Goal: Task Accomplishment & Management: Complete application form

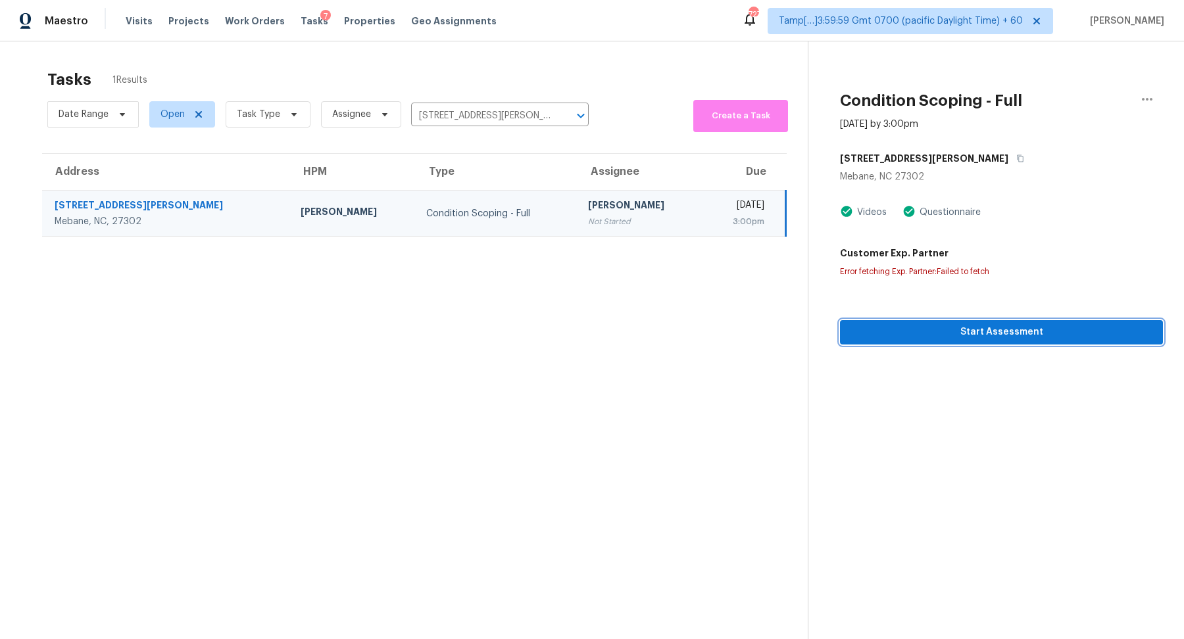
click at [875, 338] on span "Start Assessment" at bounding box center [1001, 332] width 302 height 16
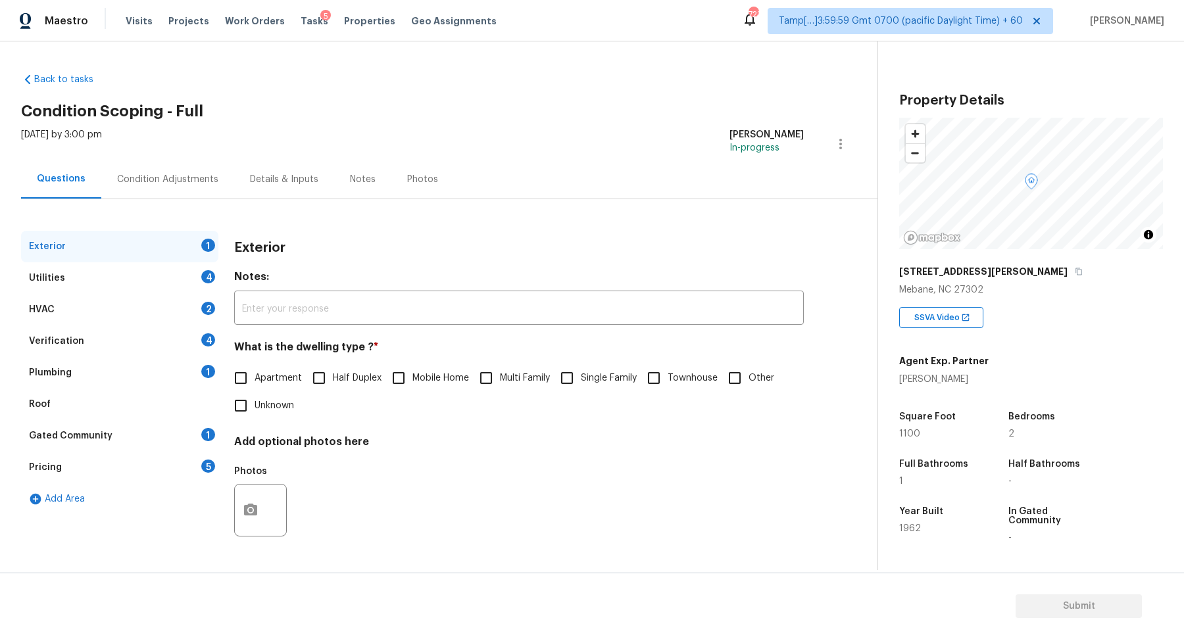
click at [585, 373] on span "Single Family" at bounding box center [609, 379] width 56 height 14
click at [581, 373] on input "Single Family" at bounding box center [567, 378] width 28 height 28
checkbox input "true"
click at [174, 286] on div "Utilities 4" at bounding box center [119, 278] width 197 height 32
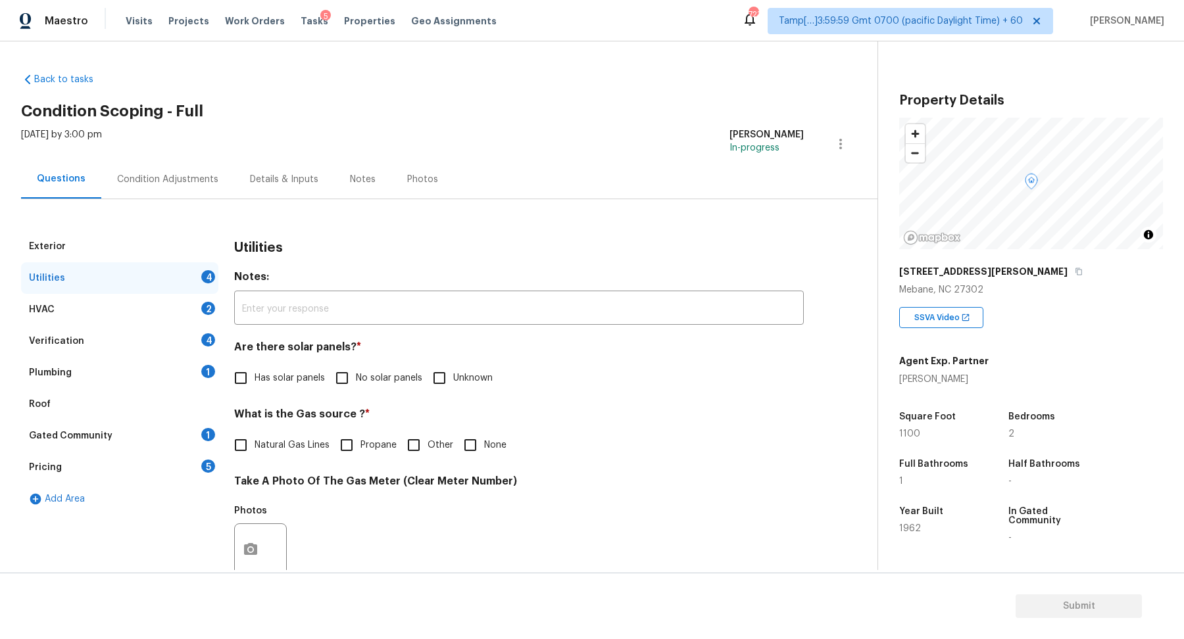
click at [354, 385] on input "No solar panels" at bounding box center [342, 378] width 28 height 28
checkbox input "true"
click at [287, 429] on div "What is the Gas source ? * Natural Gas Lines Propane Other None" at bounding box center [519, 434] width 570 height 51
click at [287, 447] on span "Natural Gas Lines" at bounding box center [292, 446] width 75 height 14
click at [255, 447] on input "Natural Gas Lines" at bounding box center [241, 445] width 28 height 28
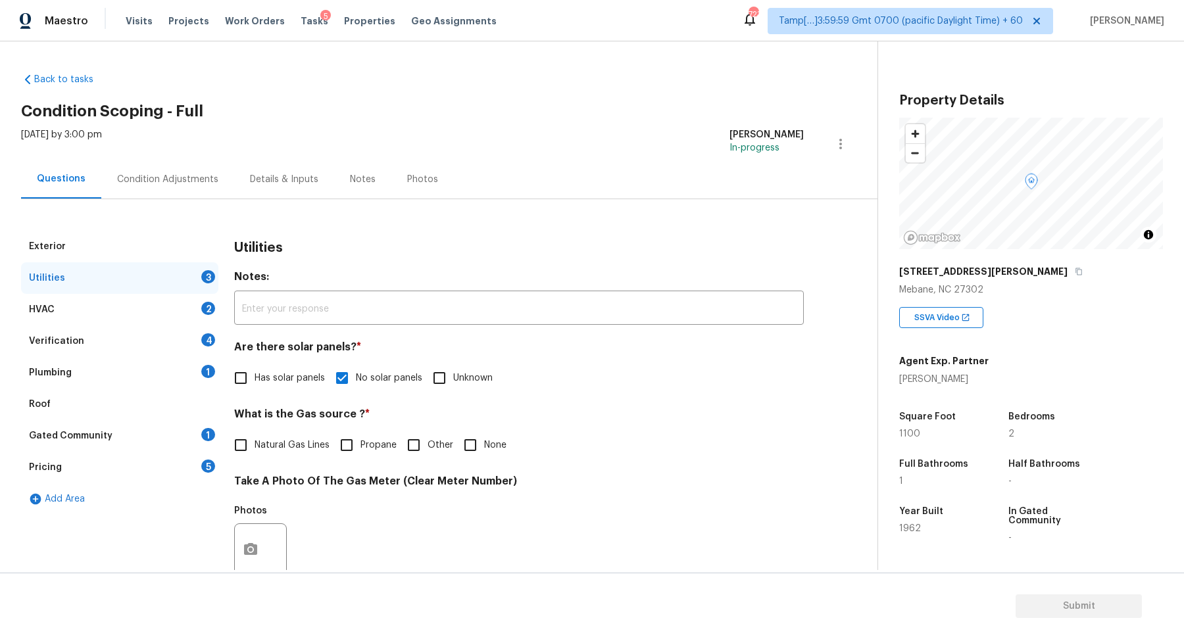
checkbox input "true"
click at [456, 451] on input "None" at bounding box center [470, 445] width 28 height 28
checkbox input "true"
checkbox input "false"
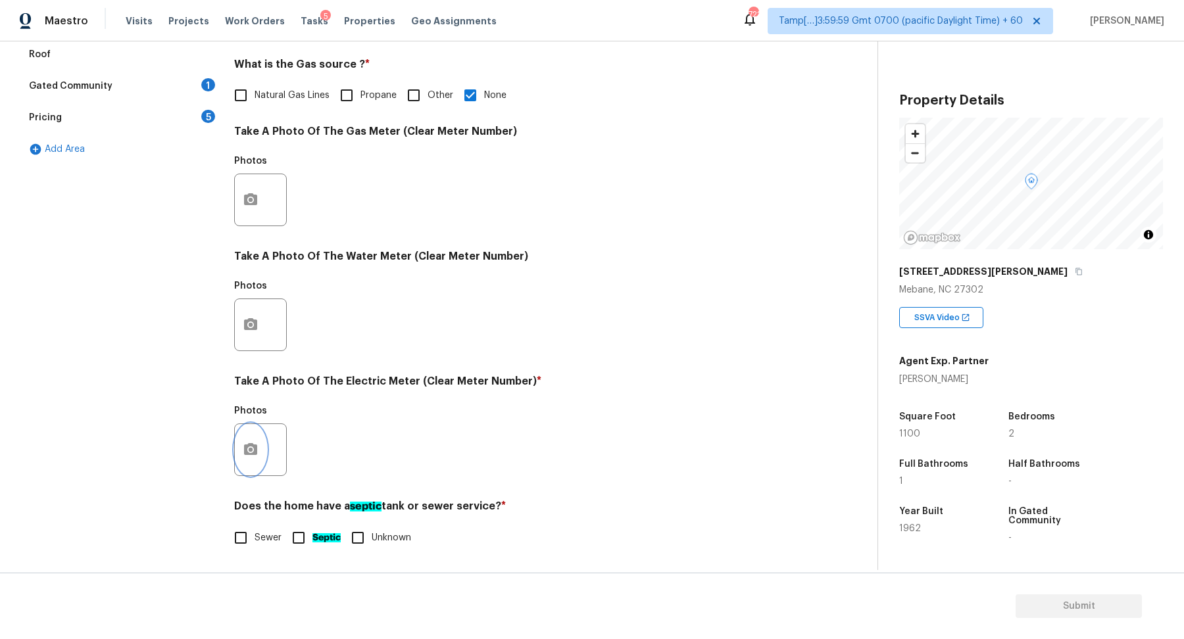
click at [239, 441] on button "button" at bounding box center [251, 449] width 32 height 51
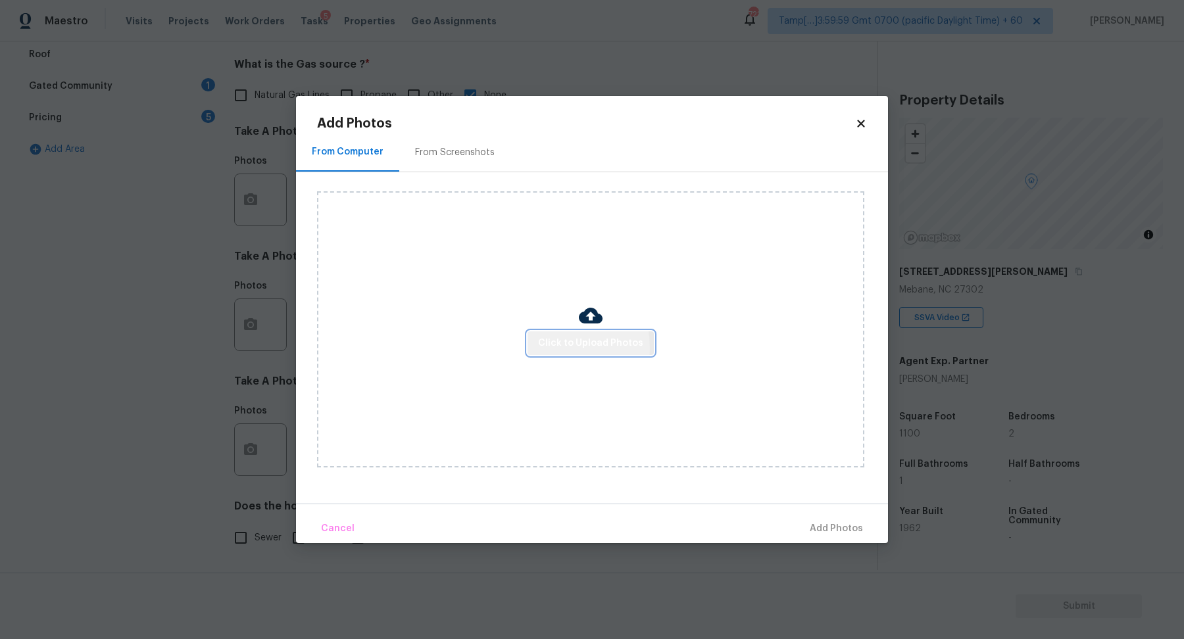
click at [546, 348] on span "Click to Upload Photos" at bounding box center [590, 343] width 105 height 16
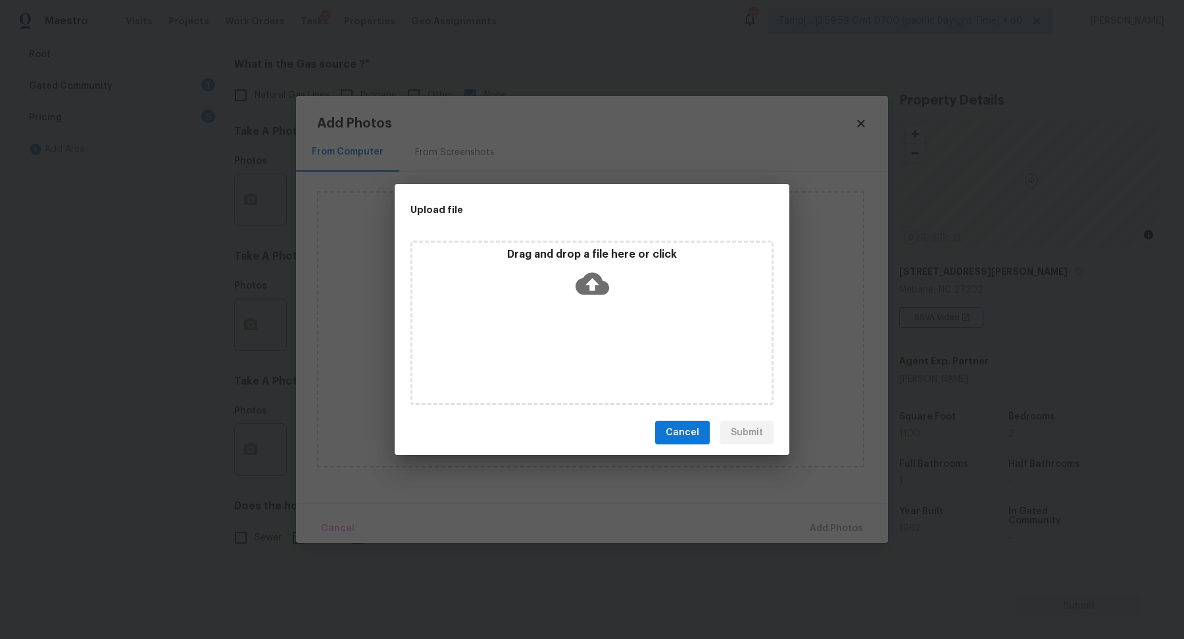
click at [593, 323] on div "Drag and drop a file here or click" at bounding box center [591, 323] width 363 height 164
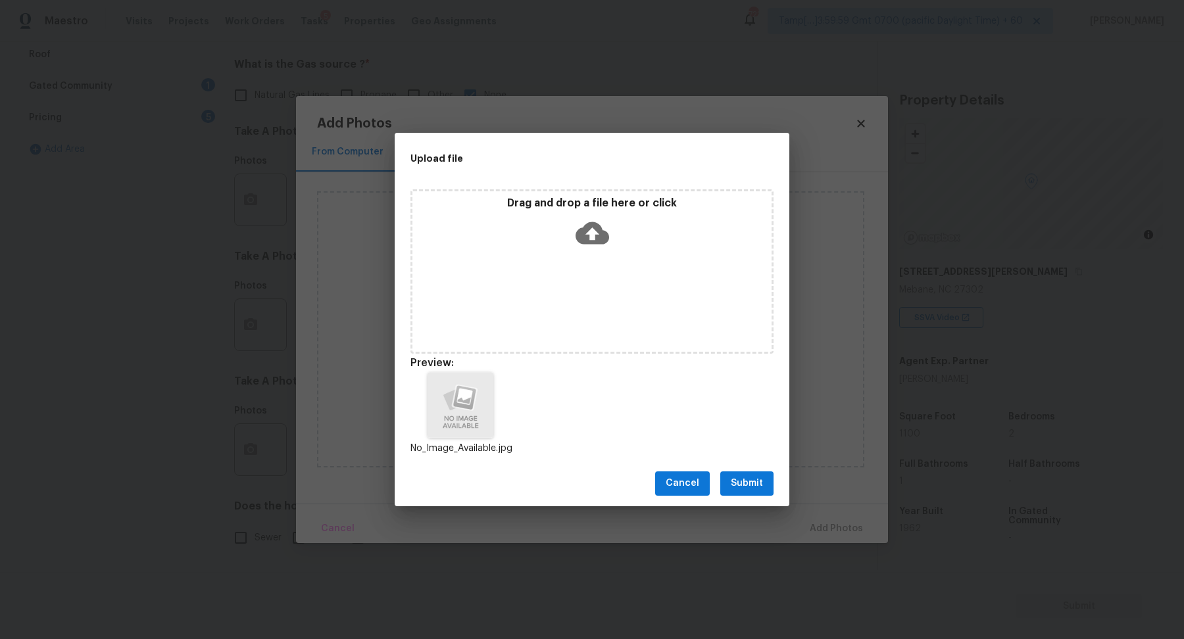
click at [744, 476] on span "Submit" at bounding box center [747, 483] width 32 height 16
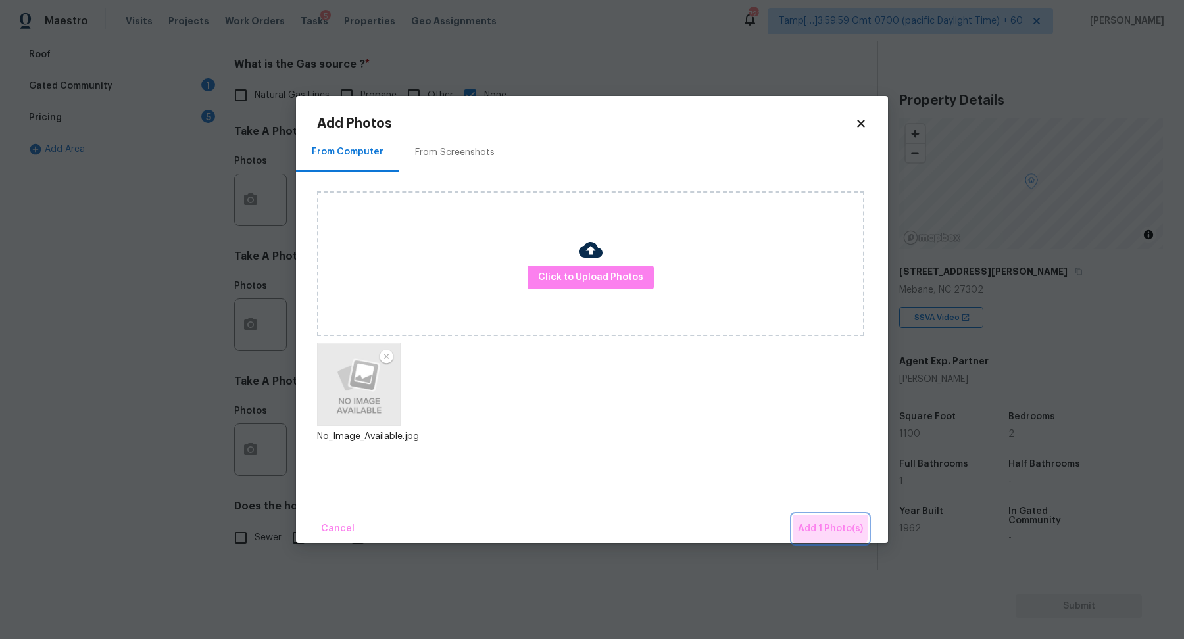
click at [807, 519] on button "Add 1 Photo(s)" at bounding box center [830, 529] width 76 height 28
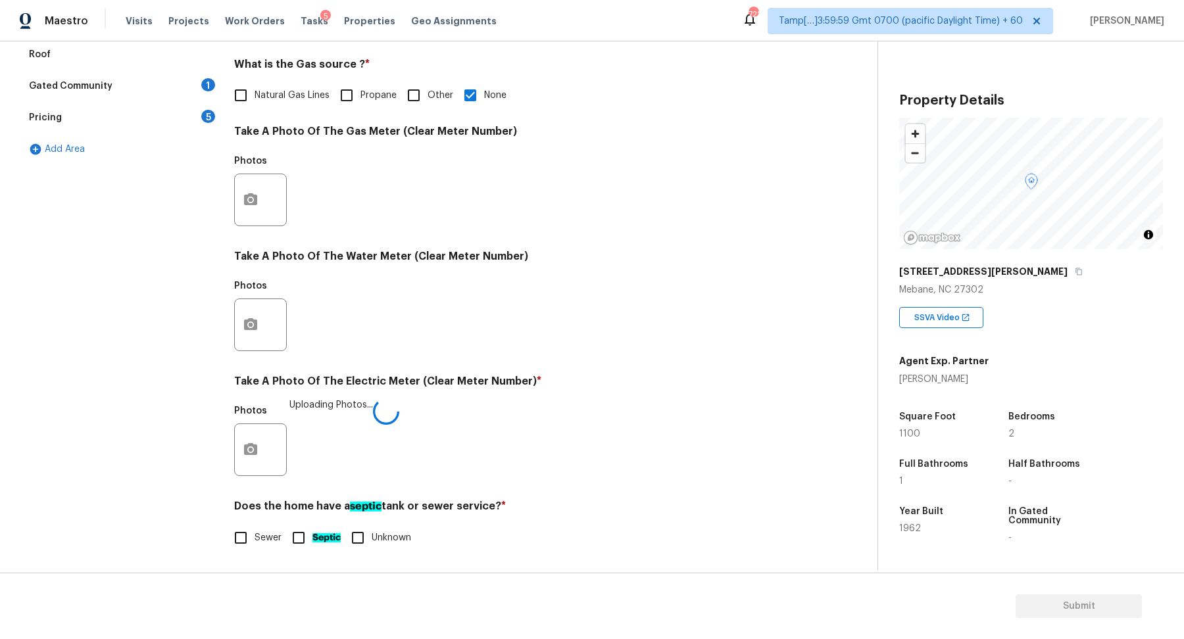
click at [262, 531] on span "Sewer" at bounding box center [268, 538] width 27 height 14
click at [255, 530] on input "Sewer" at bounding box center [241, 538] width 28 height 28
checkbox input "true"
click at [311, 545] on input "Septic" at bounding box center [299, 539] width 28 height 28
checkbox input "true"
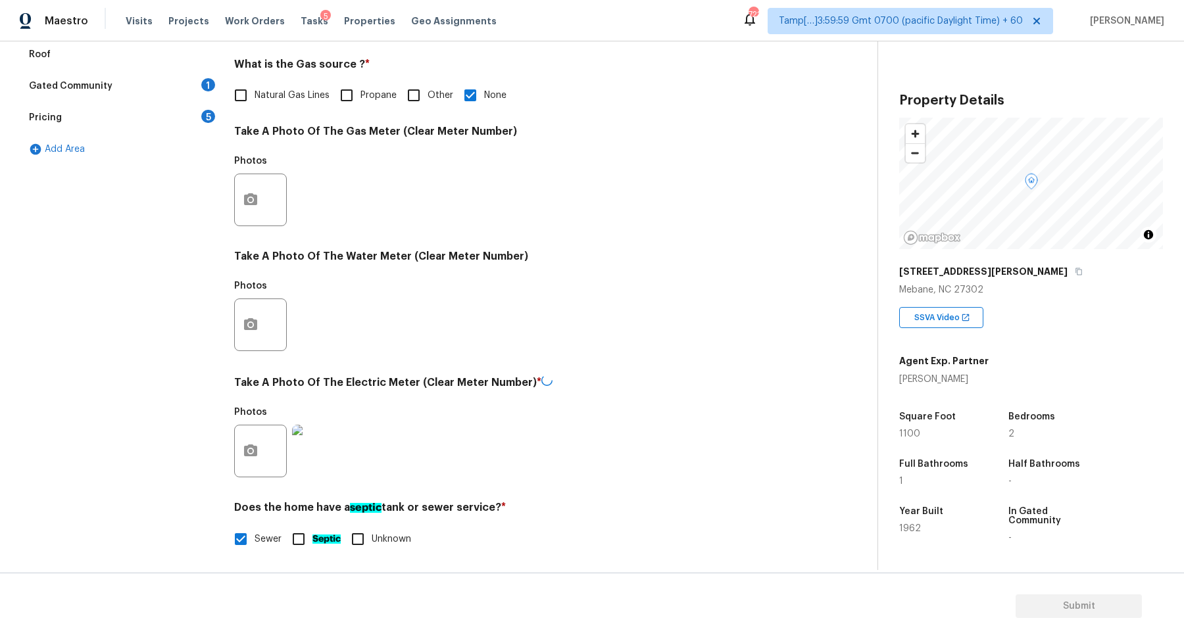
checkbox input "false"
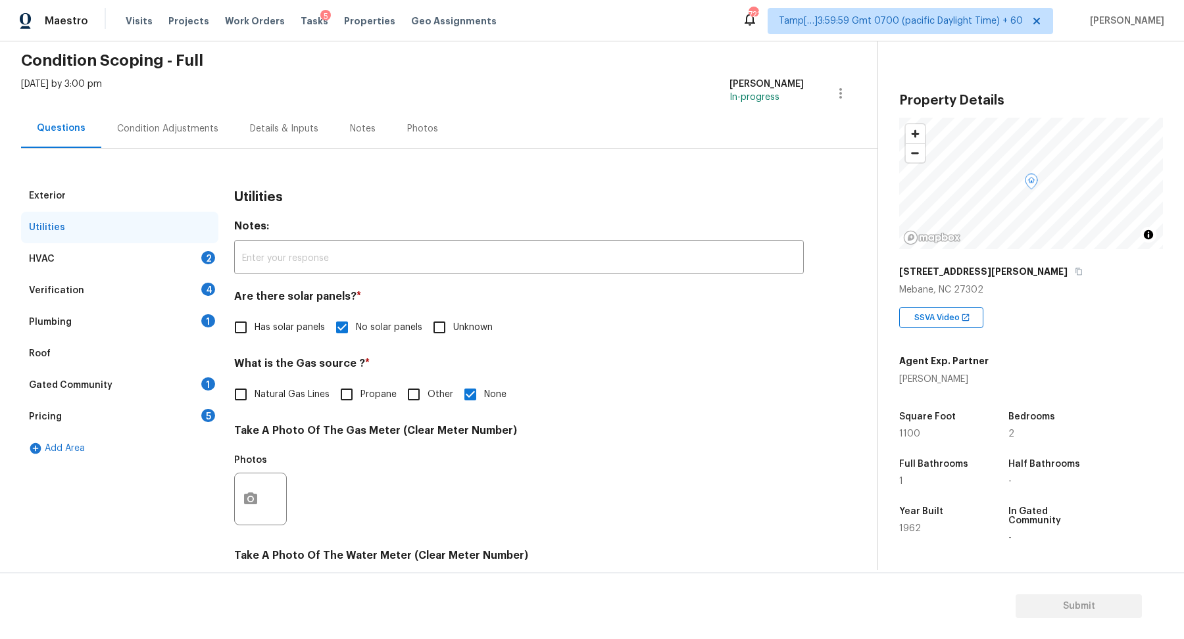
scroll to position [26, 0]
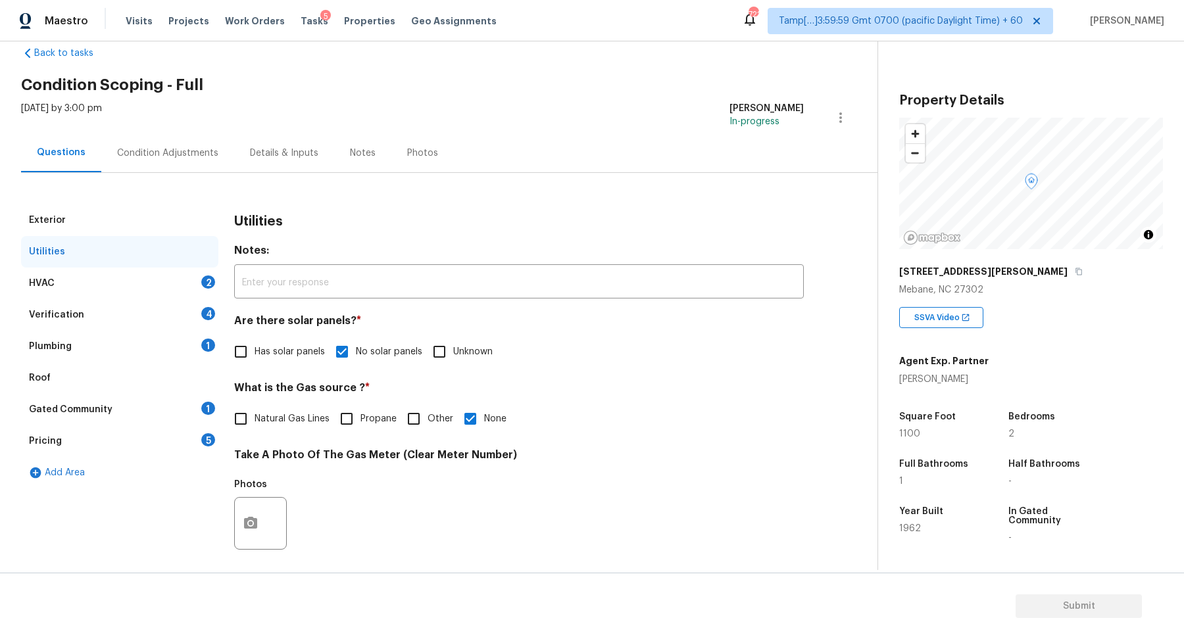
click at [173, 272] on div "HVAC 2" at bounding box center [119, 284] width 197 height 32
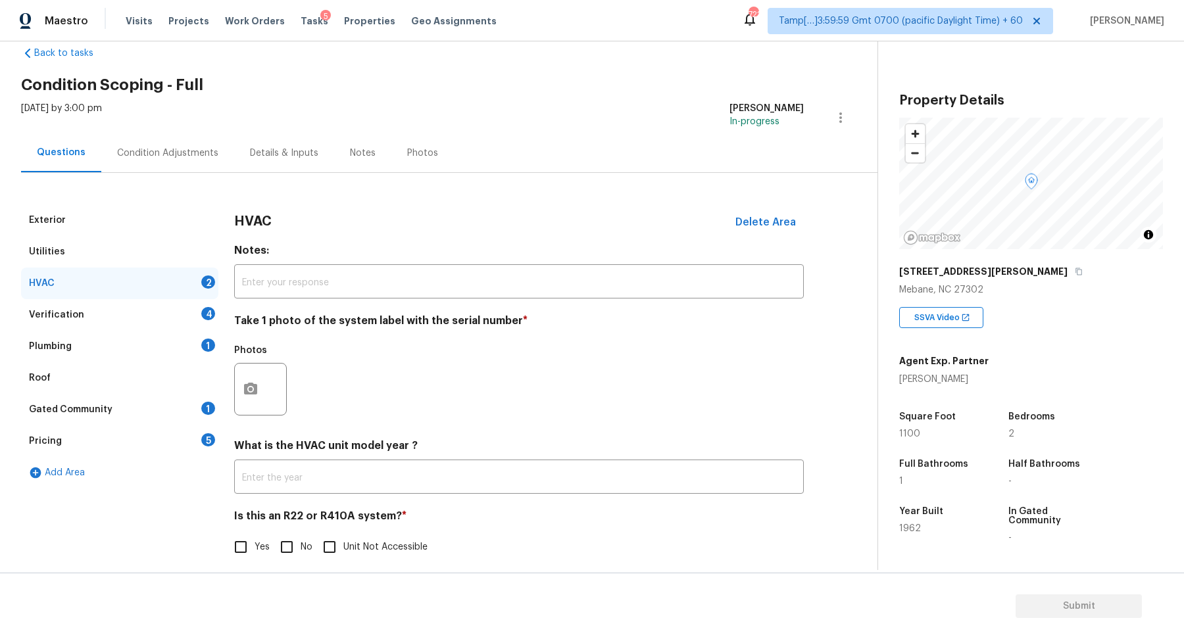
click at [269, 382] on div at bounding box center [260, 389] width 53 height 53
click at [253, 389] on icon "button" at bounding box center [251, 389] width 16 height 16
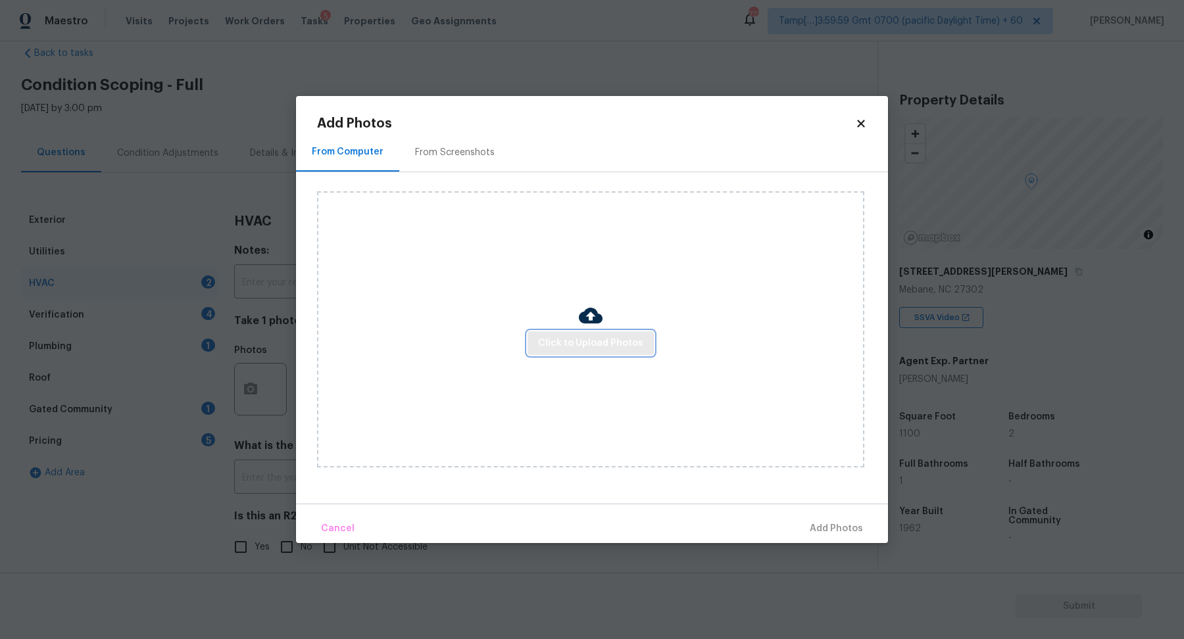
click at [552, 340] on span "Click to Upload Photos" at bounding box center [590, 343] width 105 height 16
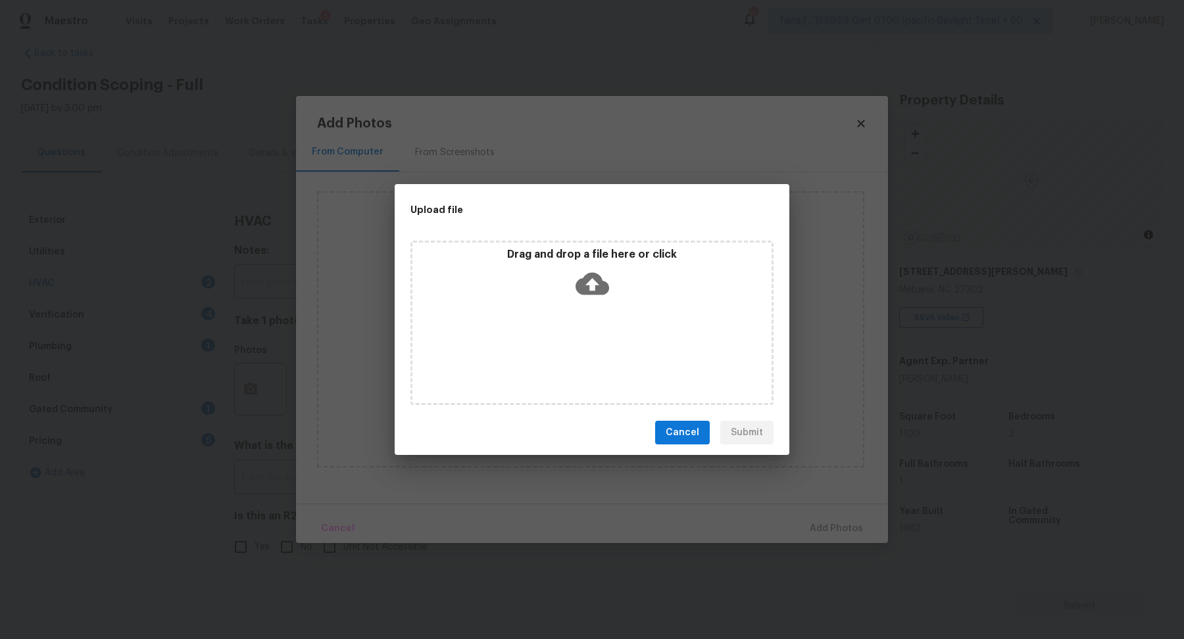
click at [580, 298] on icon at bounding box center [592, 284] width 34 height 34
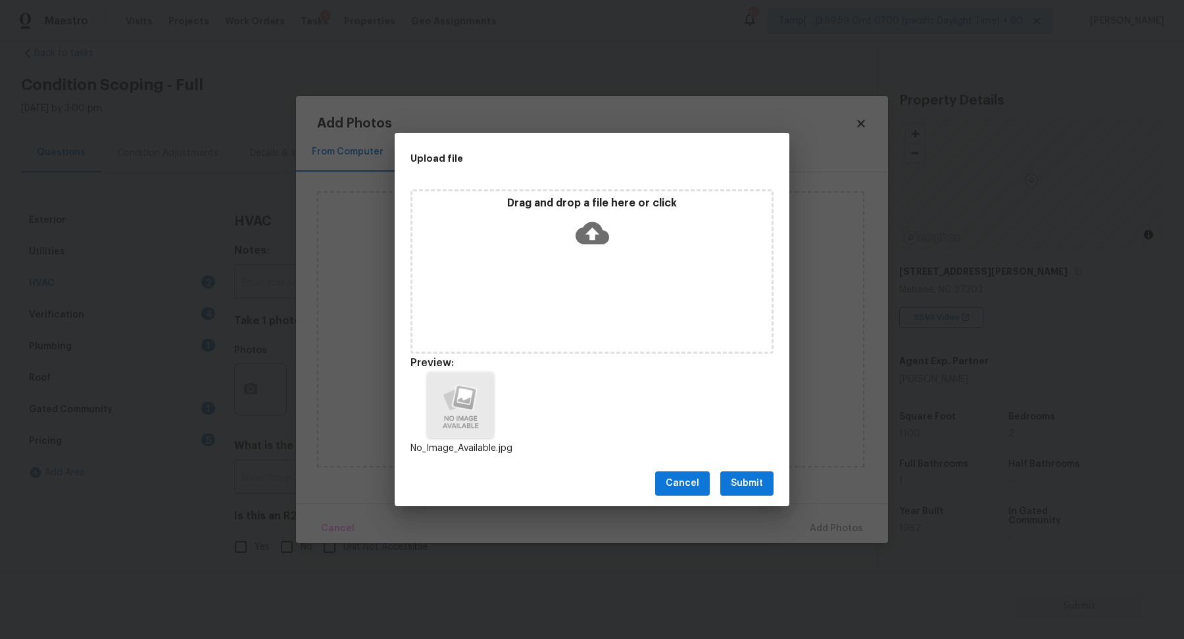
click at [753, 491] on span "Submit" at bounding box center [747, 483] width 32 height 16
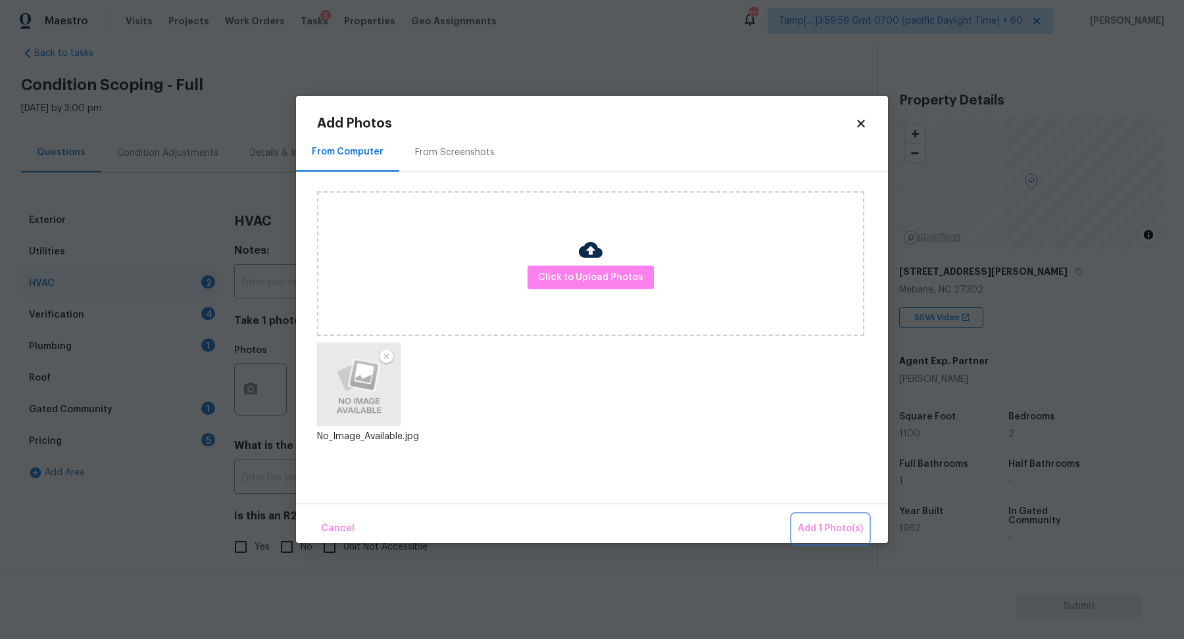
click at [811, 523] on span "Add 1 Photo(s)" at bounding box center [830, 529] width 65 height 16
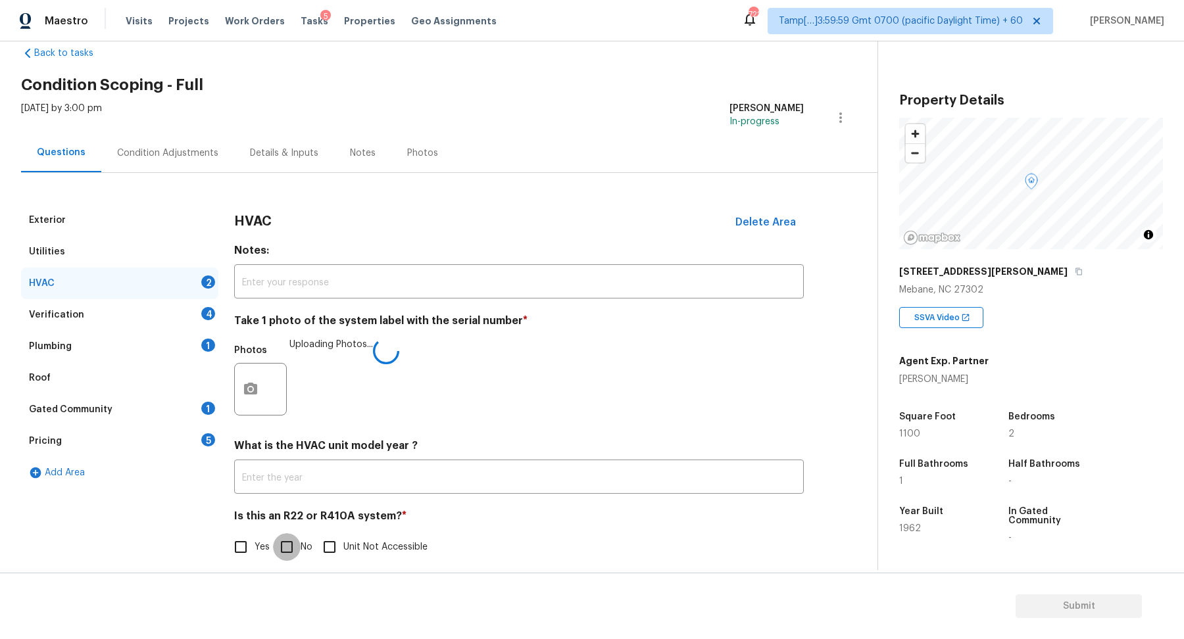
click at [289, 550] on input "No" at bounding box center [287, 547] width 28 height 28
checkbox input "true"
click at [202, 319] on div "Verification 4" at bounding box center [119, 315] width 197 height 32
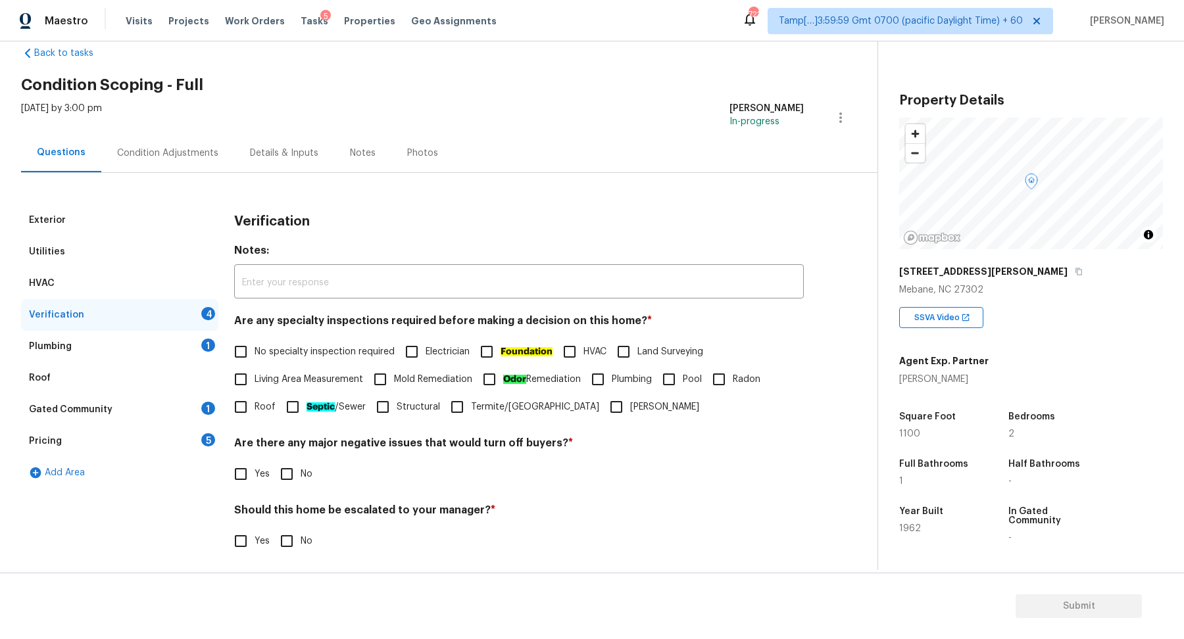
click at [287, 358] on label "No specialty inspection required" at bounding box center [311, 352] width 168 height 28
click at [255, 358] on input "No specialty inspection required" at bounding box center [241, 352] width 28 height 28
checkbox input "true"
click at [291, 472] on input "No" at bounding box center [287, 474] width 28 height 28
checkbox input "true"
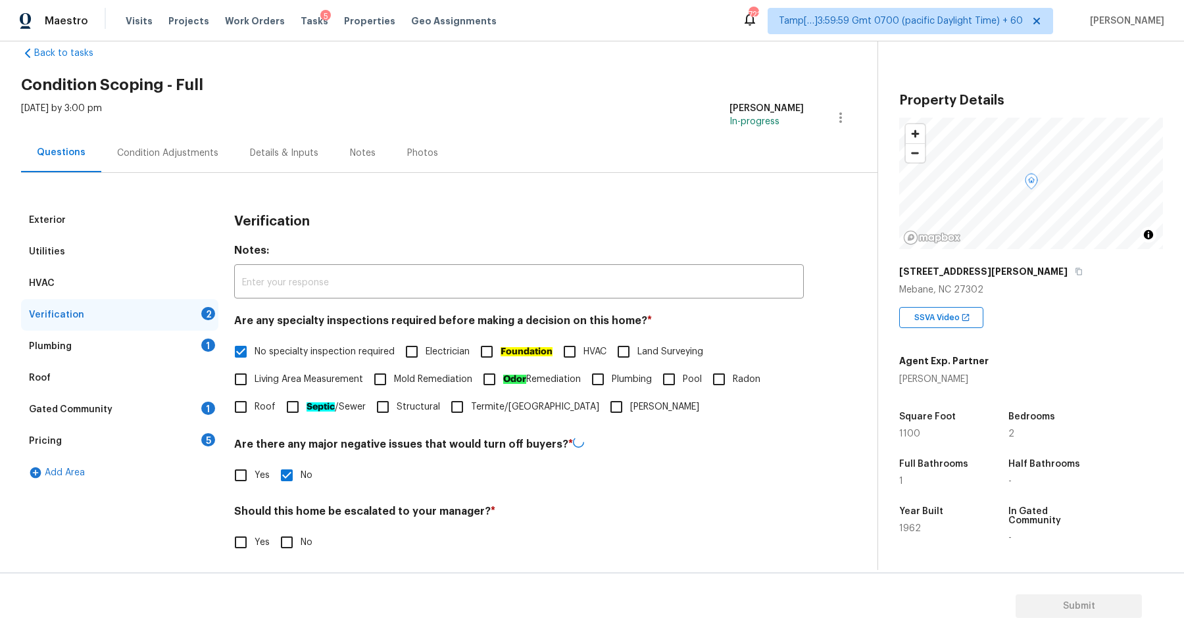
scroll to position [110, 0]
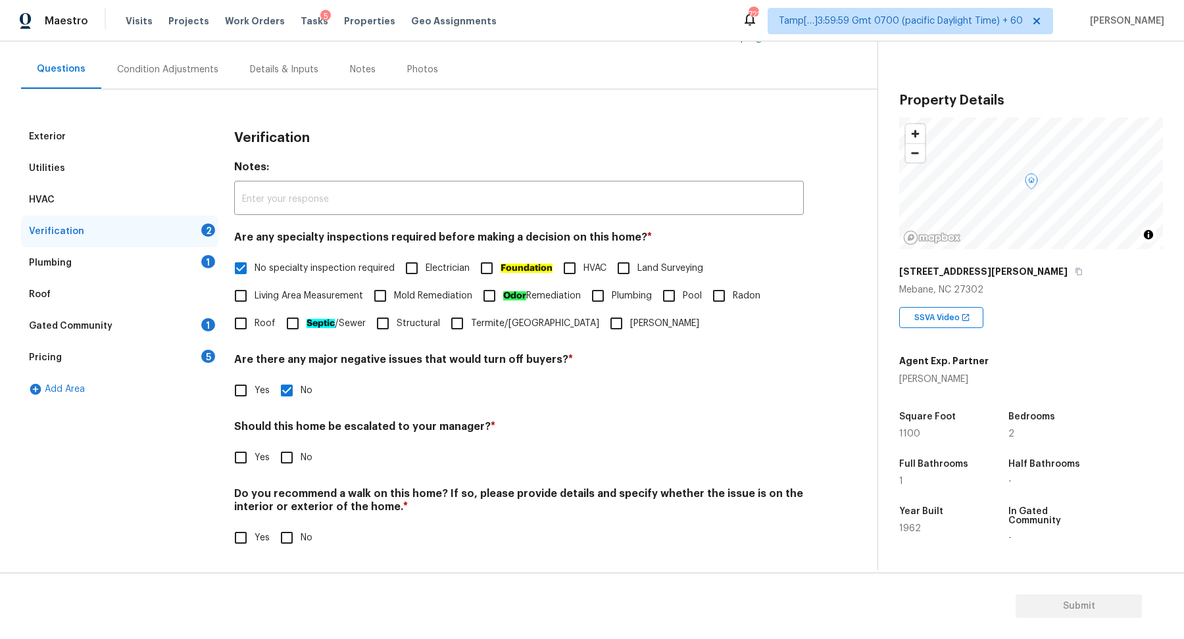
click at [245, 465] on input "Yes" at bounding box center [241, 458] width 28 height 28
checkbox input "true"
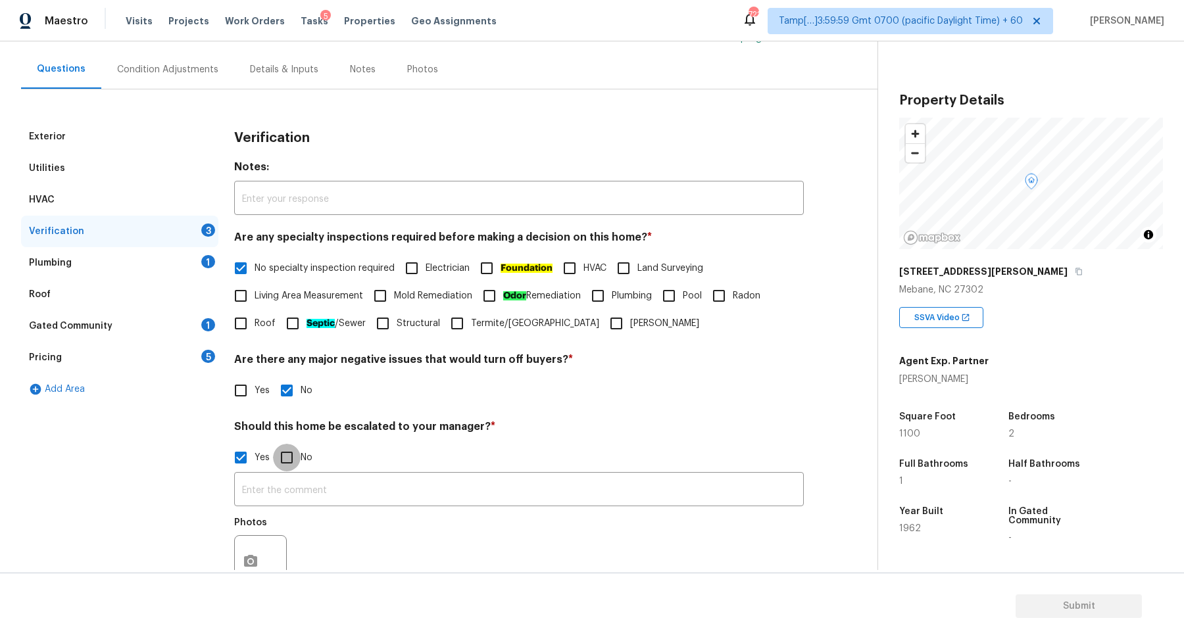
click at [283, 462] on input "No" at bounding box center [287, 458] width 28 height 28
checkbox input "true"
checkbox input "false"
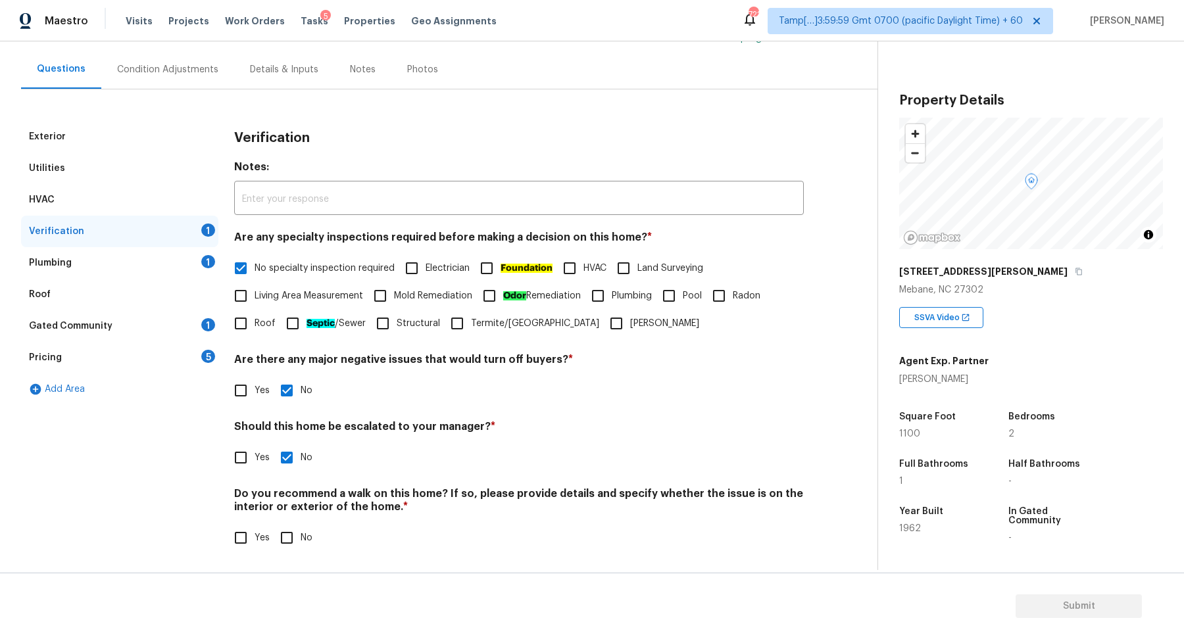
click at [279, 540] on input "No" at bounding box center [287, 538] width 28 height 28
checkbox input "true"
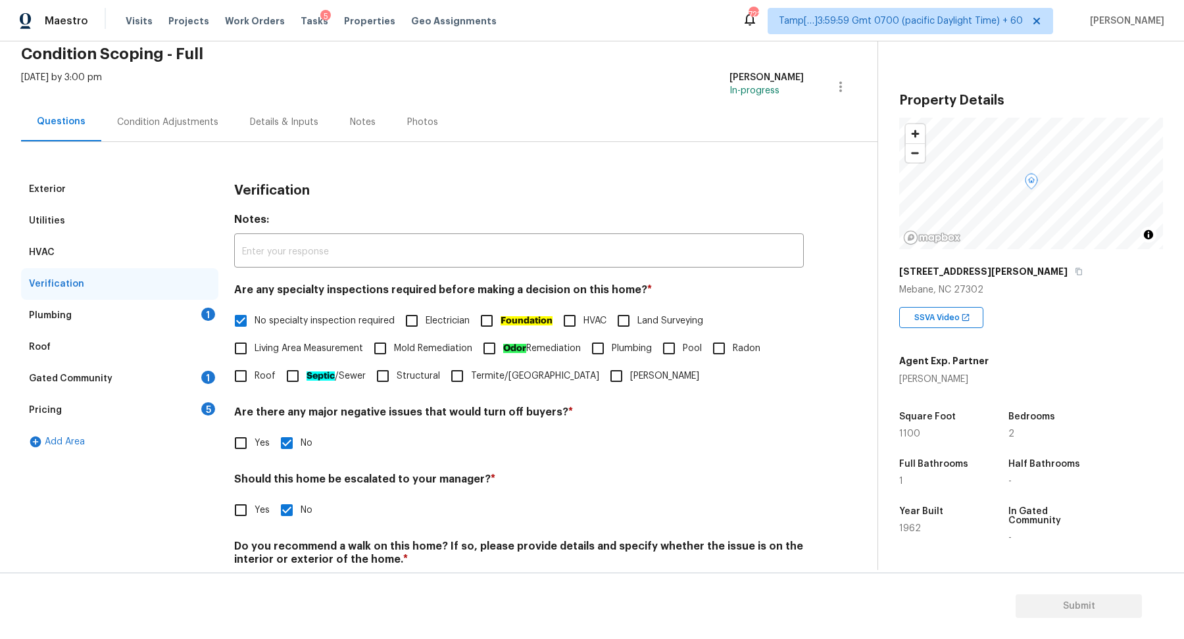
click at [172, 326] on div "Plumbing 1" at bounding box center [119, 316] width 197 height 32
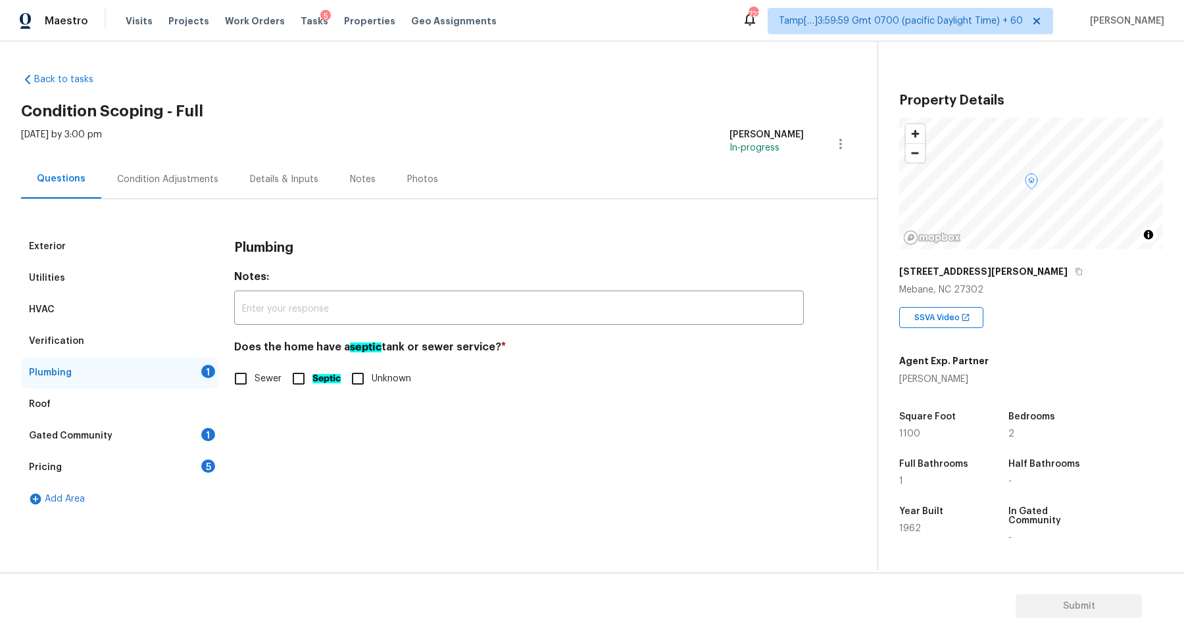
click at [255, 377] on span "Sewer" at bounding box center [268, 379] width 27 height 14
click at [255, 377] on input "Sewer" at bounding box center [241, 379] width 28 height 28
checkbox input "true"
click at [318, 378] on ah_el_jm_1744359450070 "Septic" at bounding box center [326, 380] width 28 height 9
click at [312, 378] on input "Septic" at bounding box center [299, 380] width 28 height 28
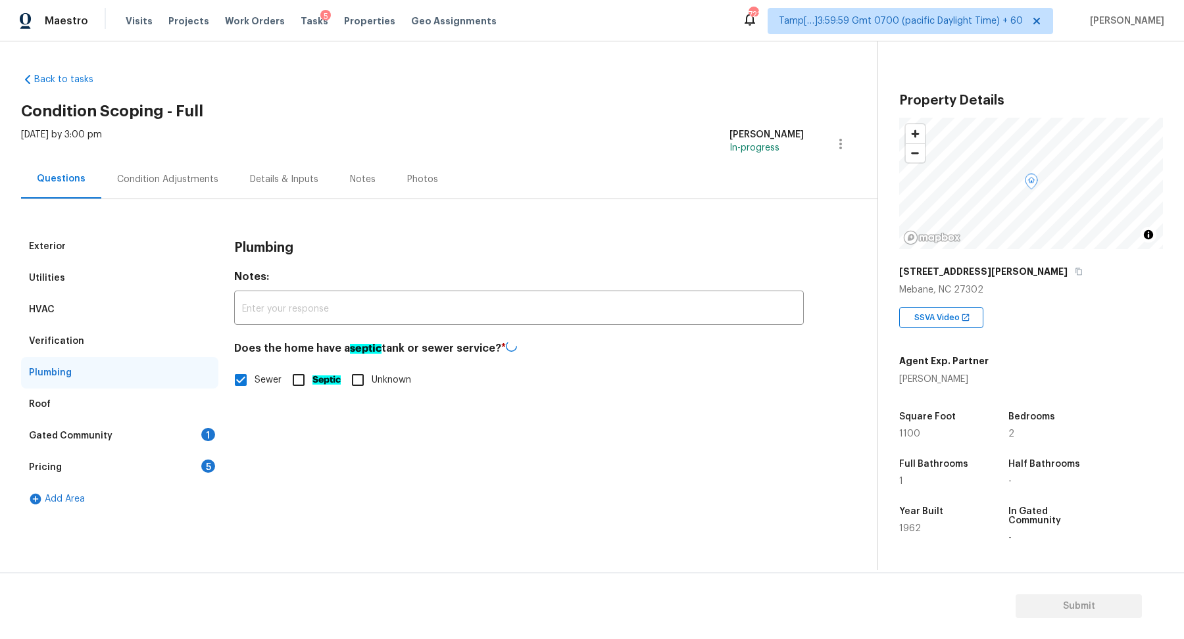
checkbox input "true"
checkbox input "false"
click at [181, 441] on div "Gated Community 1" at bounding box center [119, 436] width 197 height 32
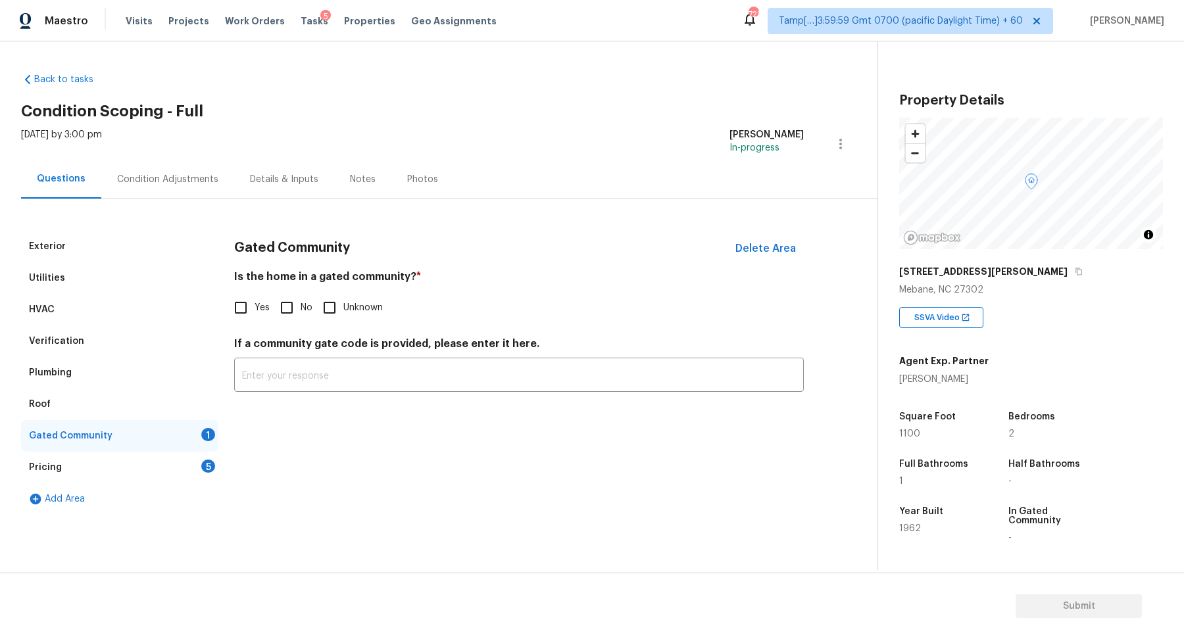
click at [307, 302] on span "No" at bounding box center [307, 308] width 12 height 14
click at [301, 302] on input "No" at bounding box center [287, 308] width 28 height 28
checkbox input "true"
click at [201, 468] on div "5" at bounding box center [208, 466] width 14 height 13
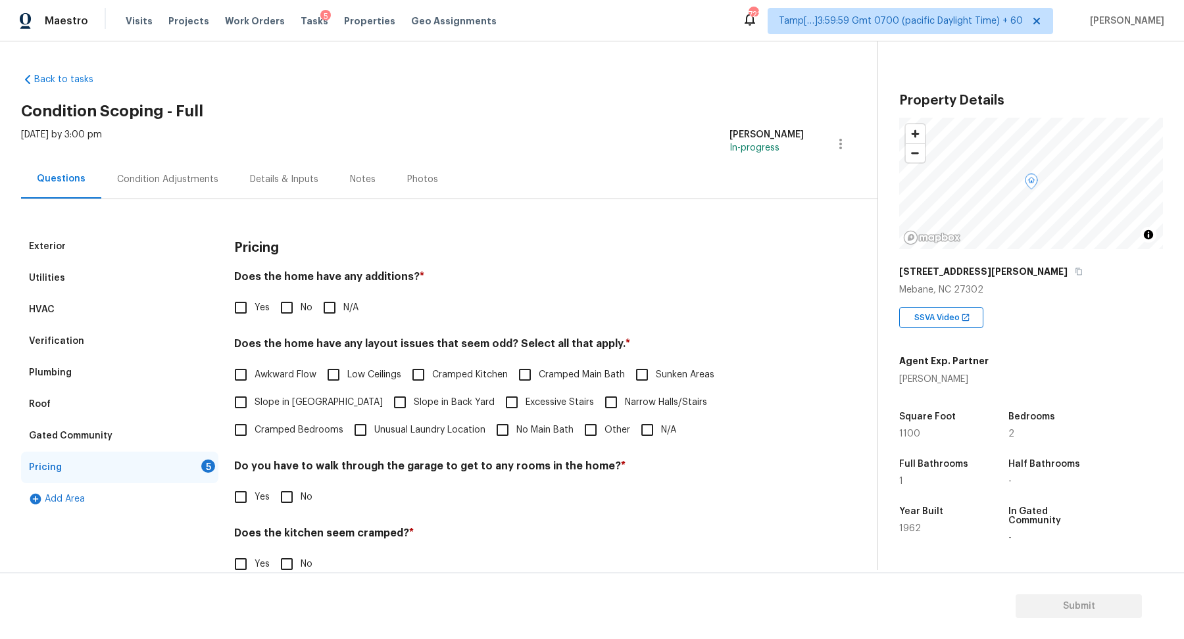
click at [293, 306] on input "No" at bounding box center [287, 308] width 28 height 28
checkbox input "true"
click at [281, 399] on span "Slope in Front Yard" at bounding box center [319, 403] width 128 height 14
click at [255, 399] on input "Slope in Front Yard" at bounding box center [241, 403] width 28 height 28
checkbox input "true"
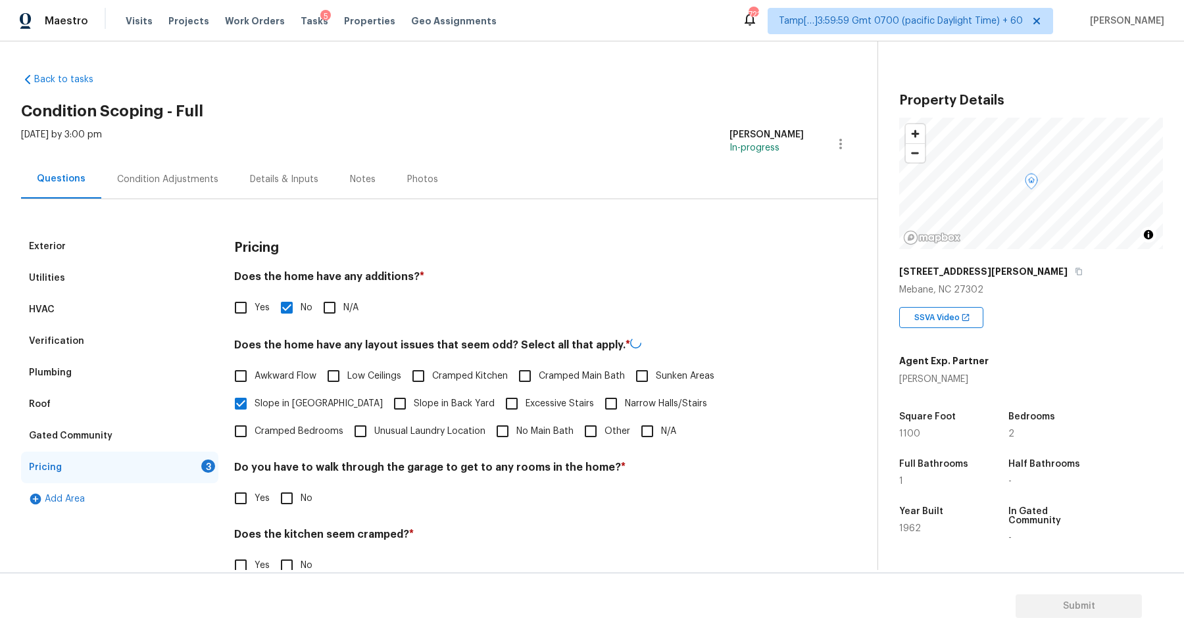
click at [414, 400] on span "Slope in Back Yard" at bounding box center [454, 404] width 81 height 14
click at [386, 400] on input "Slope in Back Yard" at bounding box center [400, 404] width 28 height 28
checkbox input "true"
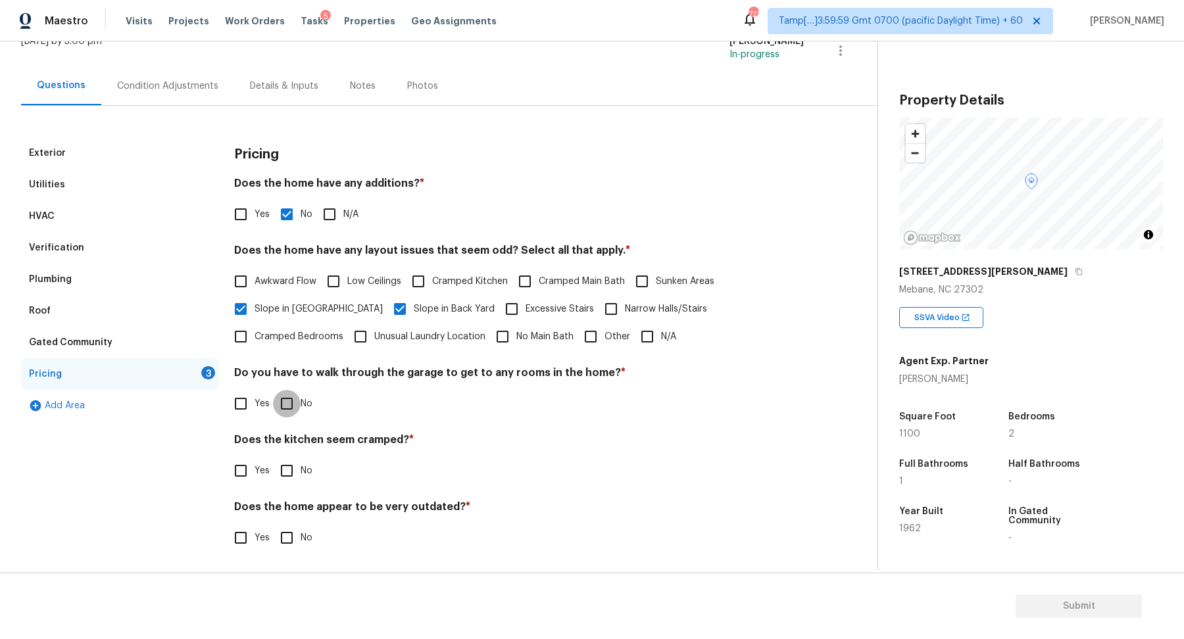
click at [283, 409] on input "No" at bounding box center [287, 404] width 28 height 28
checkbox input "true"
click at [273, 457] on input "No" at bounding box center [287, 471] width 28 height 28
checkbox input "true"
click at [273, 525] on input "No" at bounding box center [287, 539] width 28 height 28
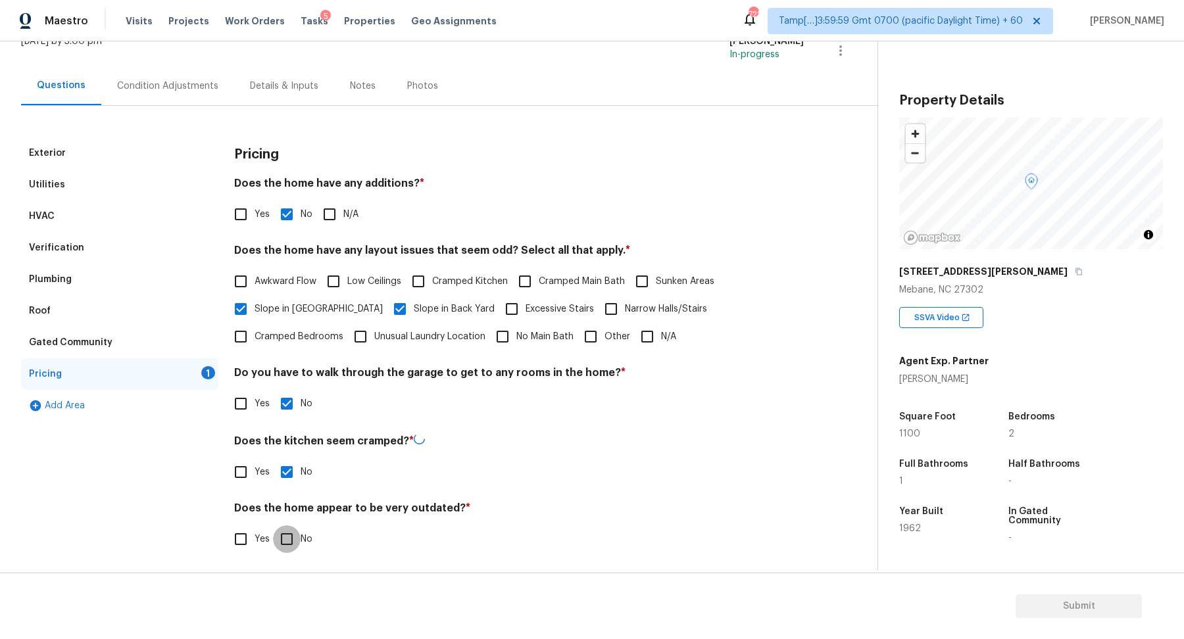
checkbox input "true"
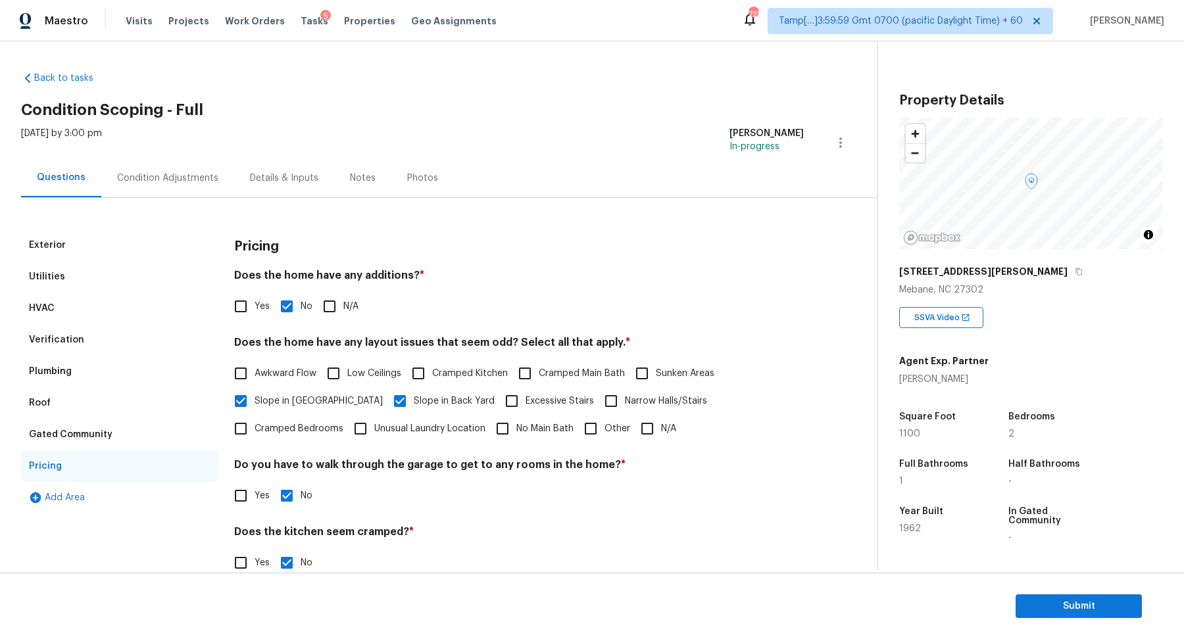
scroll to position [0, 0]
click at [191, 195] on div "Condition Adjustments" at bounding box center [167, 179] width 133 height 39
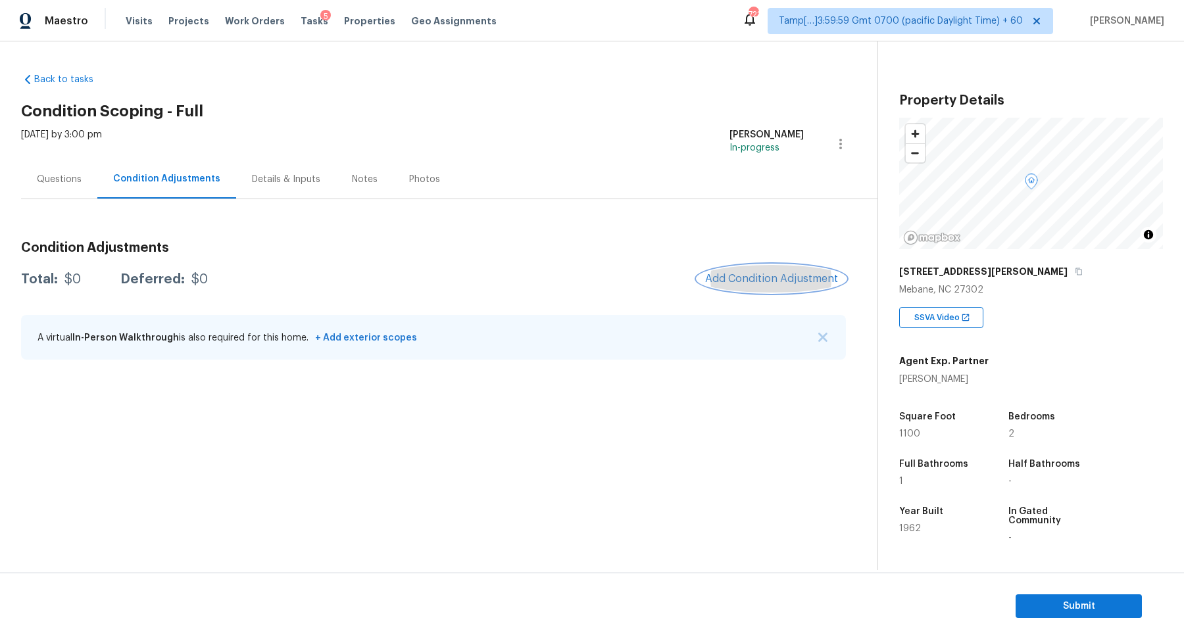
click at [784, 279] on span "Add Condition Adjustment" at bounding box center [771, 279] width 133 height 12
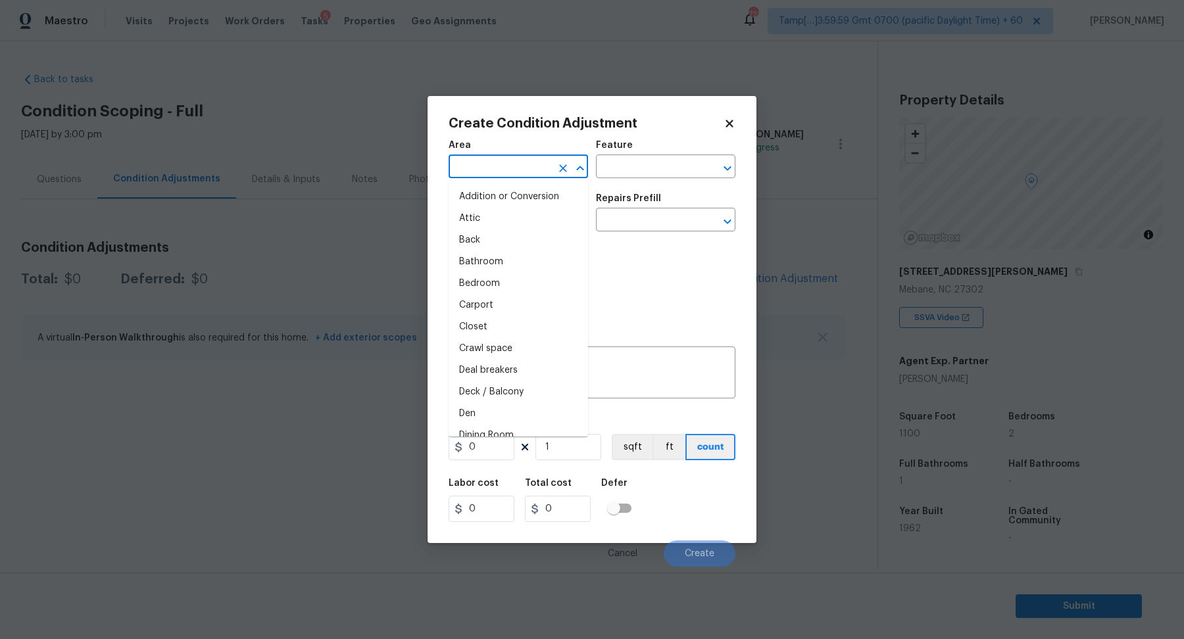
click at [474, 171] on input "text" at bounding box center [500, 168] width 103 height 20
click at [510, 219] on li "Interior Overall" at bounding box center [518, 219] width 139 height 22
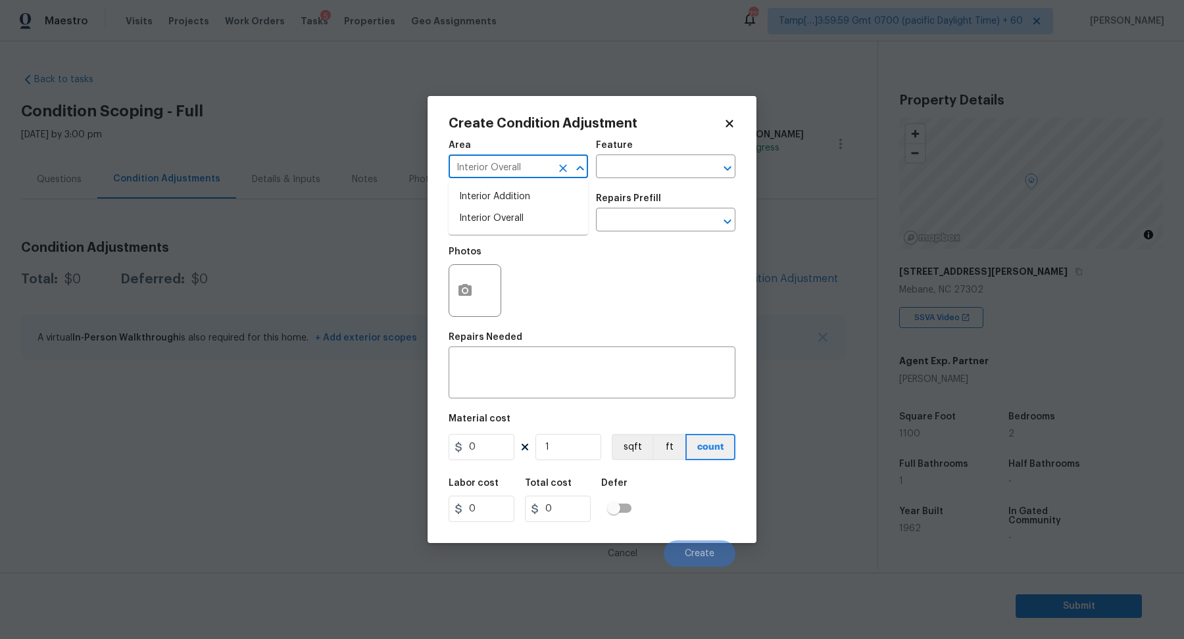
type input "Interior Overall"
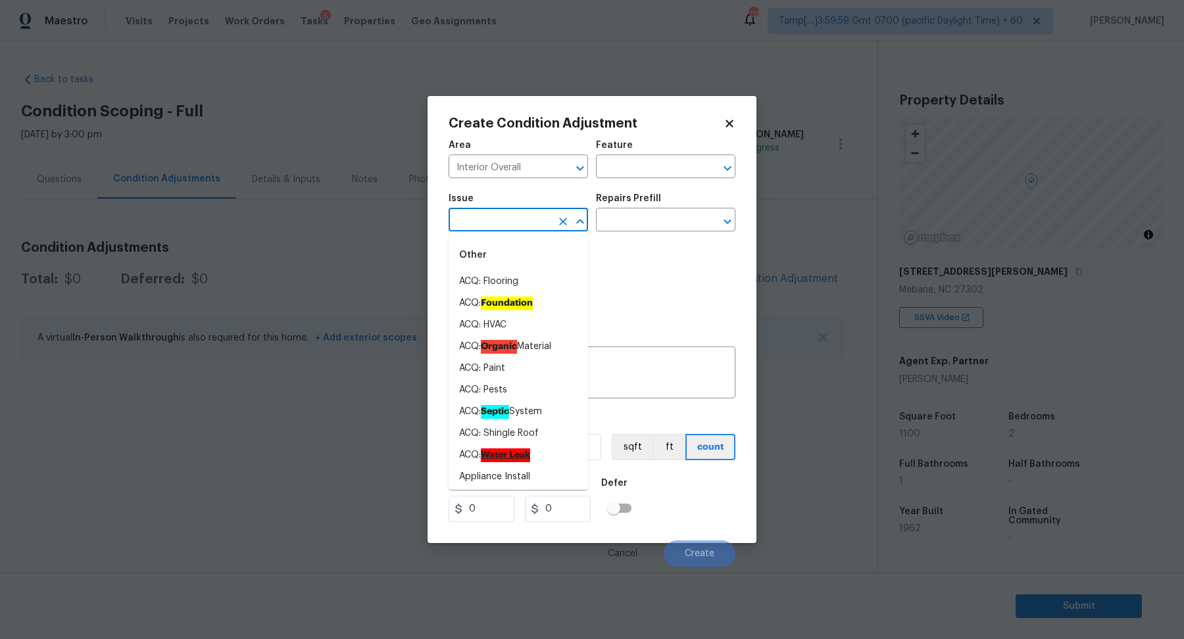
click at [510, 219] on input "text" at bounding box center [500, 221] width 103 height 20
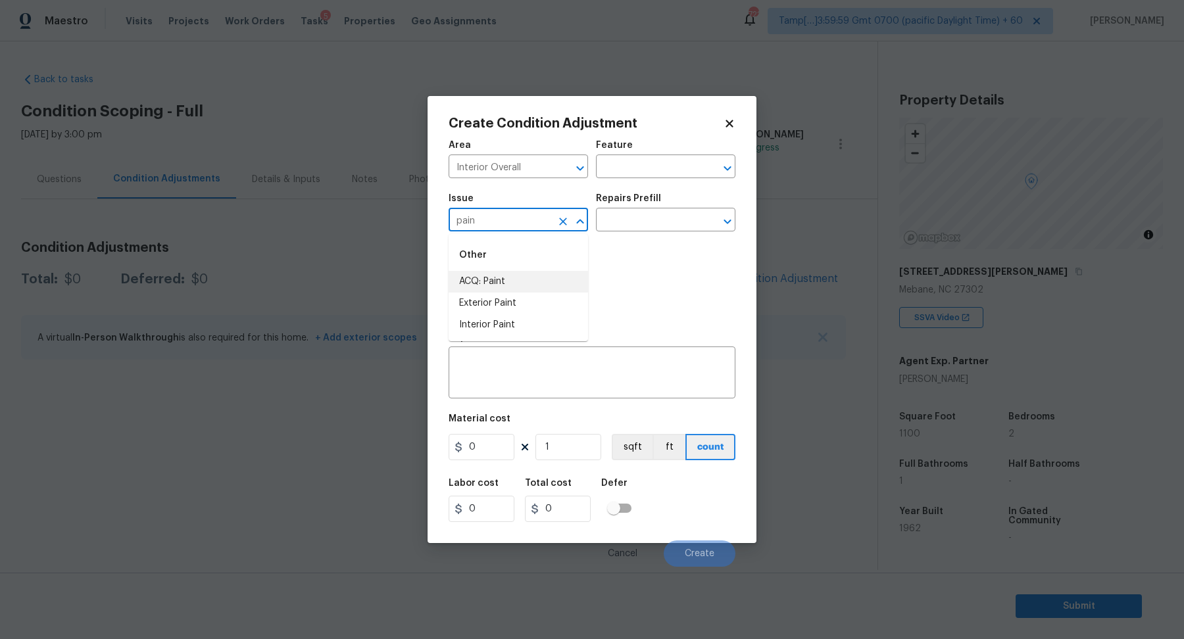
click at [481, 279] on li "ACQ: Paint" at bounding box center [518, 282] width 139 height 22
type input "ACQ: Paint"
click at [618, 233] on div "Issue ACQ: Paint ​ Repairs Prefill ​" at bounding box center [592, 212] width 287 height 53
click at [629, 228] on input "text" at bounding box center [647, 221] width 103 height 20
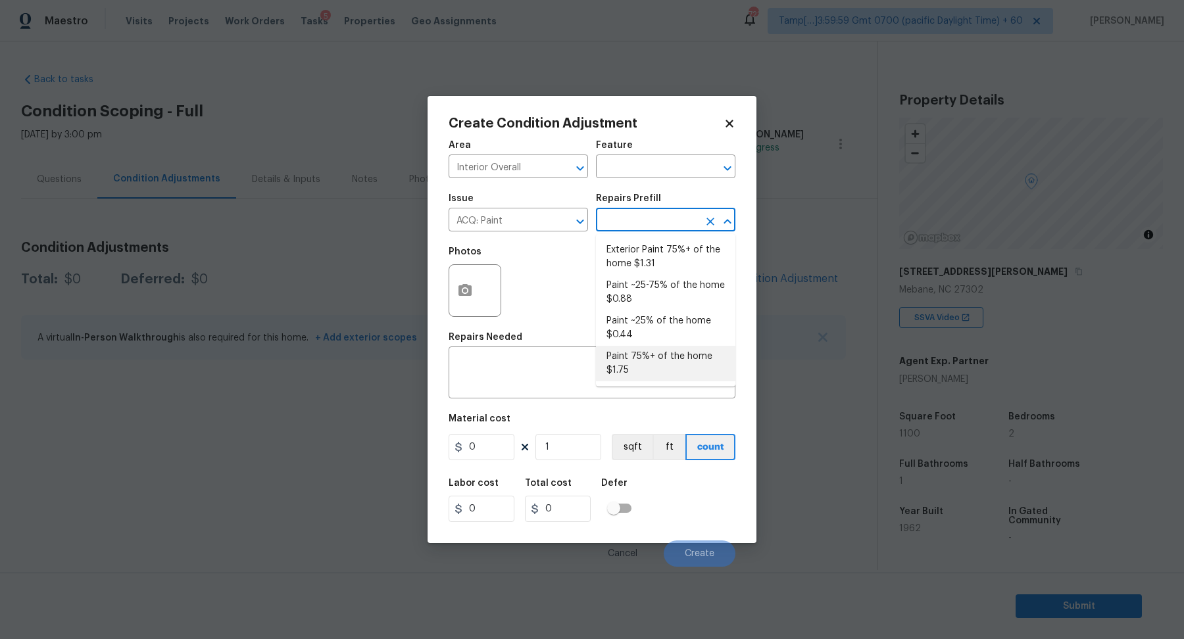
click at [650, 360] on li "Paint 75%+ of the home $1.75" at bounding box center [665, 364] width 139 height 36
type input "Acquisition"
type textarea "Acquisition Scope: 75%+ of the home will likely require interior paint"
type input "1.75"
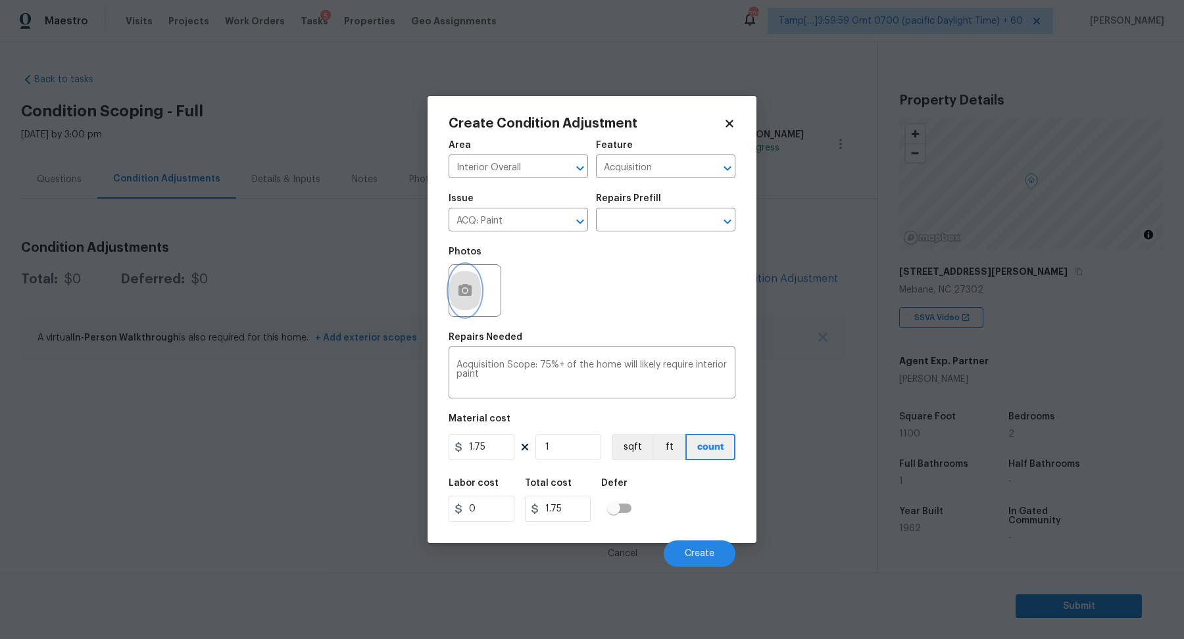
click at [462, 296] on icon "button" at bounding box center [464, 290] width 13 height 12
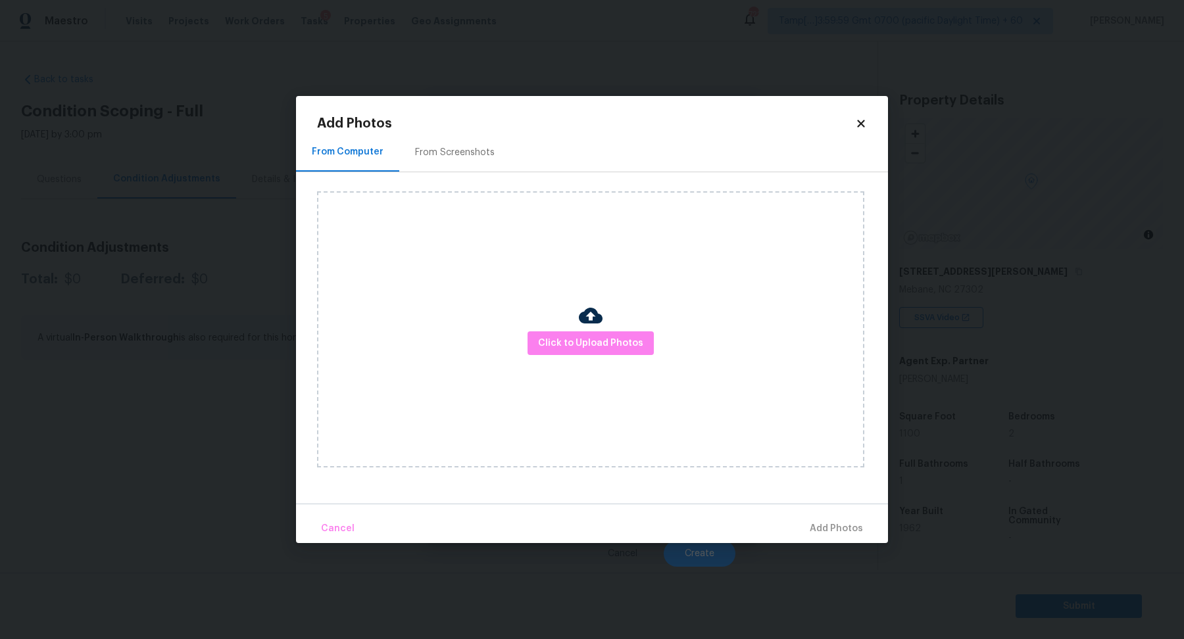
click at [548, 328] on div "Click to Upload Photos" at bounding box center [590, 329] width 547 height 276
click at [550, 337] on span "Click to Upload Photos" at bounding box center [590, 343] width 105 height 16
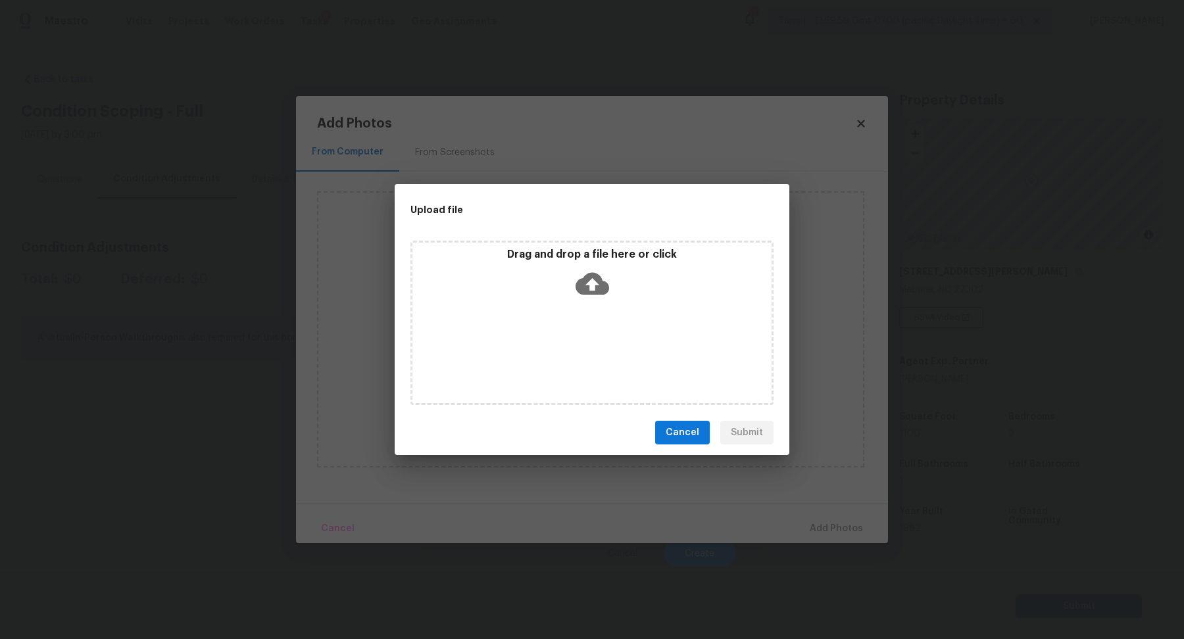
click at [600, 301] on div "Drag and drop a file here or click" at bounding box center [591, 276] width 359 height 57
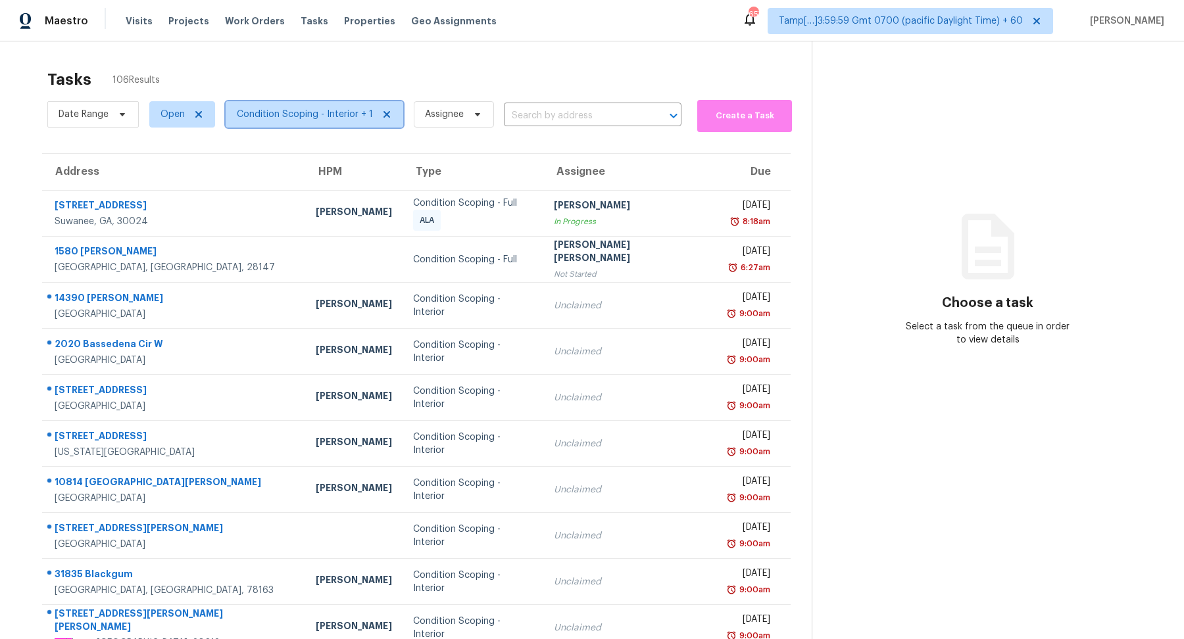
click at [314, 122] on span "Condition Scoping - Interior + 1" at bounding box center [315, 114] width 178 height 26
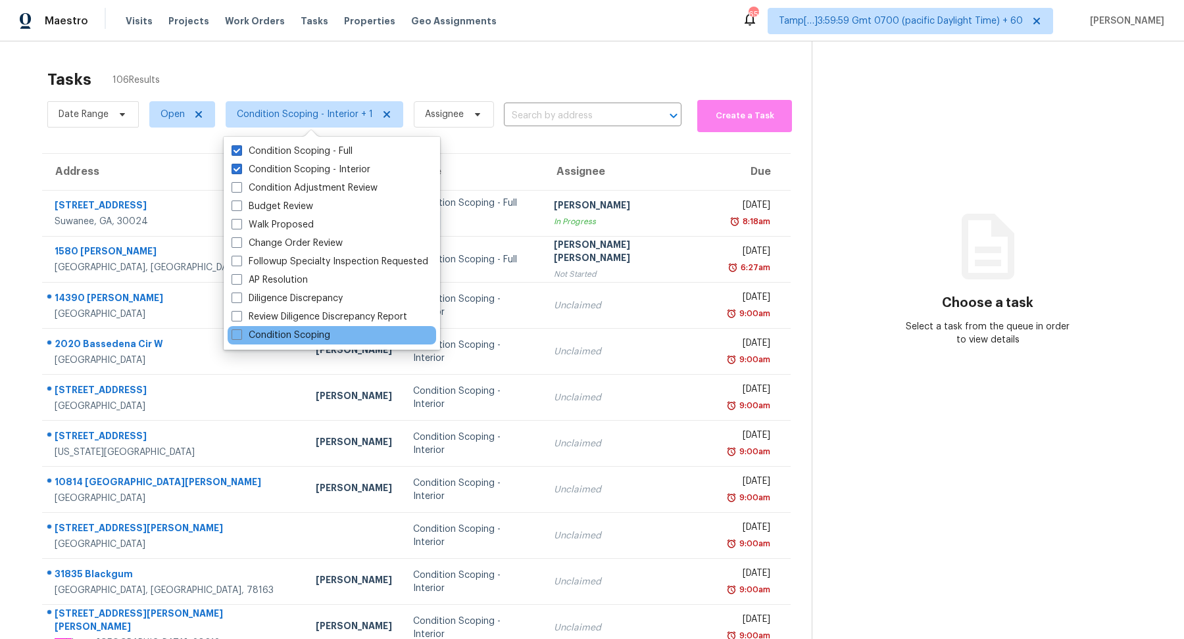
click at [333, 335] on div "Condition Scoping" at bounding box center [332, 335] width 208 height 18
click at [299, 338] on label "Condition Scoping" at bounding box center [280, 335] width 99 height 13
click at [240, 337] on input "Condition Scoping" at bounding box center [235, 333] width 9 height 9
checkbox input "true"
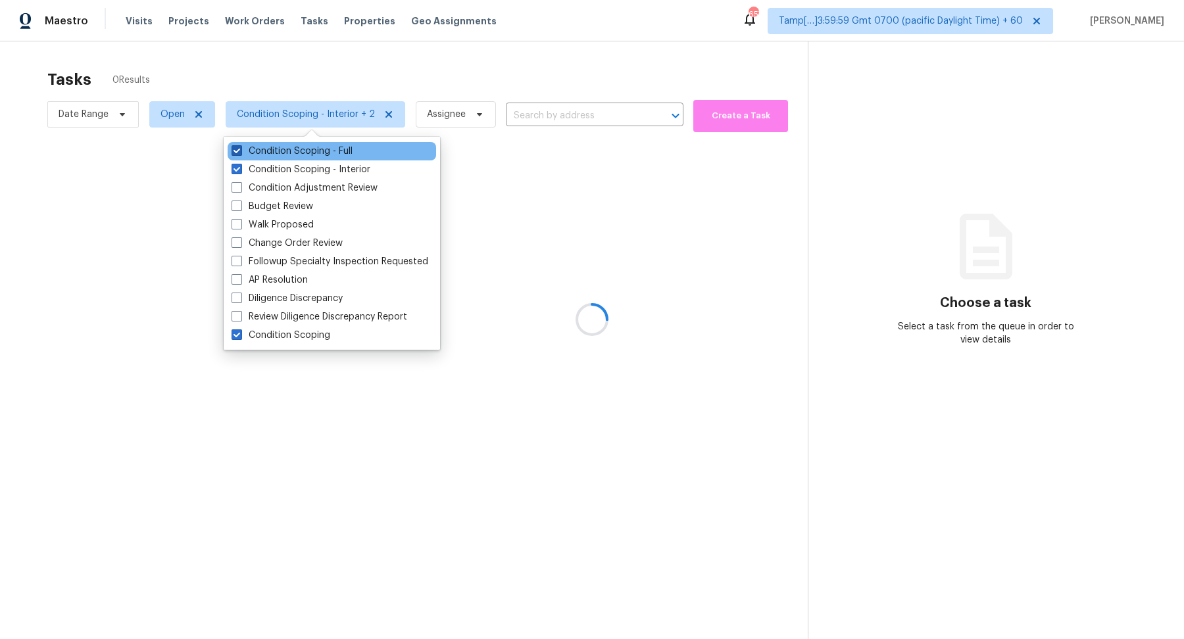
click at [329, 155] on label "Condition Scoping - Full" at bounding box center [291, 151] width 121 height 13
click at [240, 153] on input "Condition Scoping - Full" at bounding box center [235, 149] width 9 height 9
checkbox input "false"
click at [331, 169] on label "Condition Scoping - Interior" at bounding box center [300, 169] width 139 height 13
click at [240, 169] on input "Condition Scoping - Interior" at bounding box center [235, 167] width 9 height 9
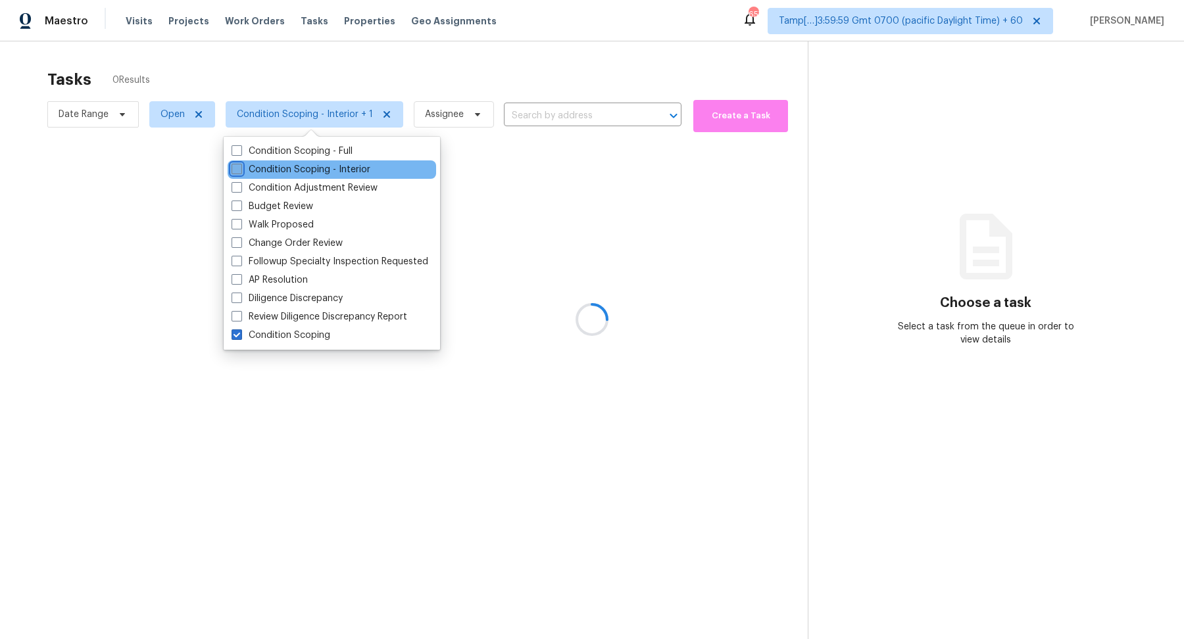
checkbox input "false"
click at [462, 84] on div at bounding box center [592, 319] width 1184 height 639
